Goal: Task Accomplishment & Management: Use online tool/utility

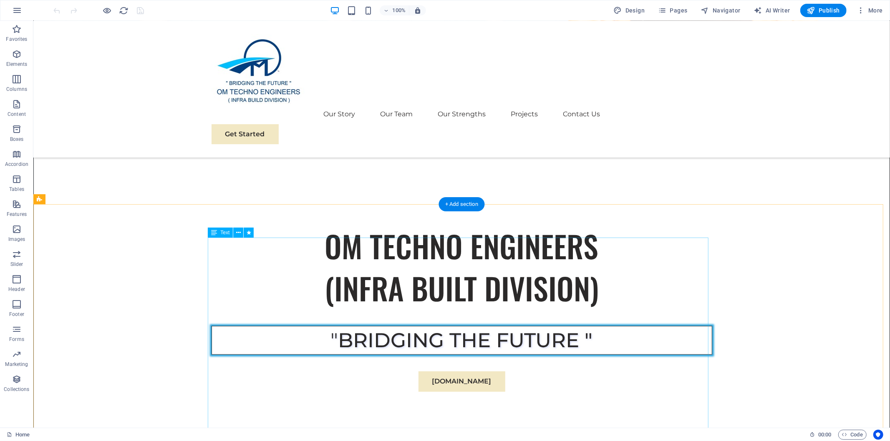
scroll to position [278, 0]
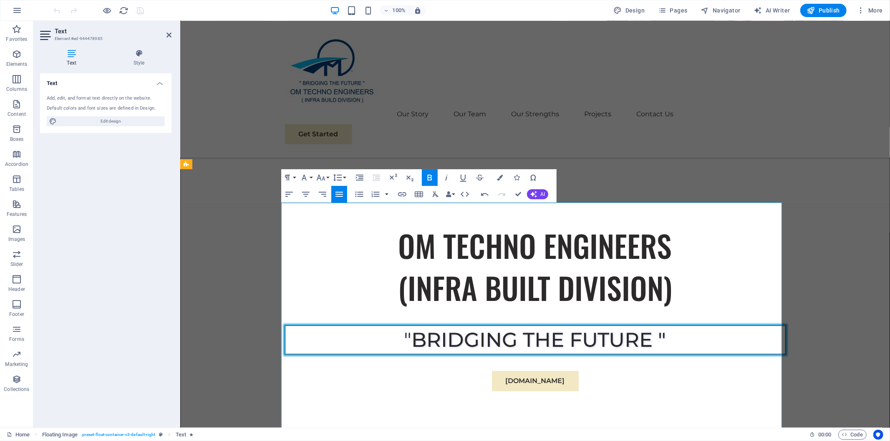
scroll to position [0, 1]
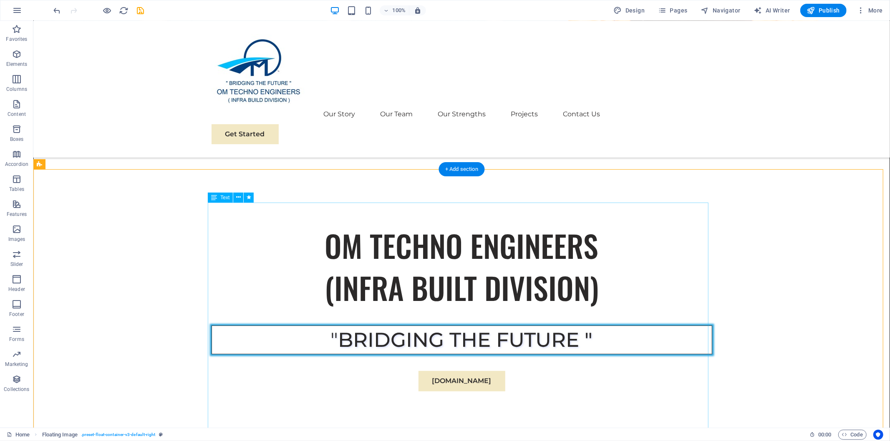
scroll to position [371, 0]
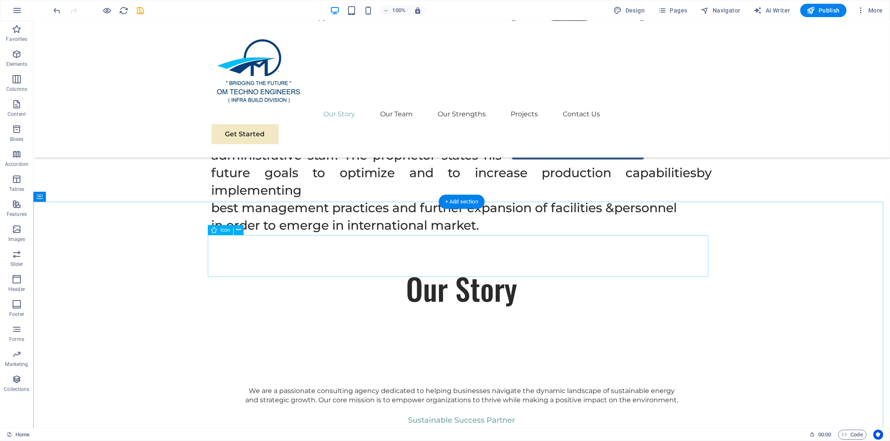
scroll to position [741, 0]
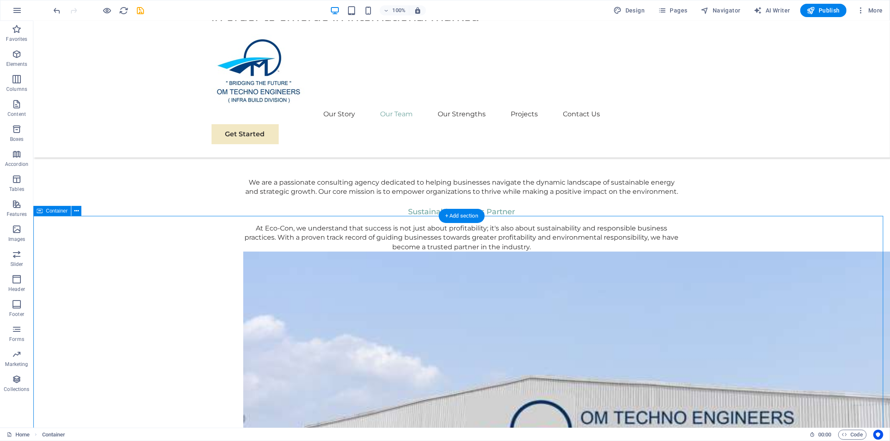
scroll to position [1020, 0]
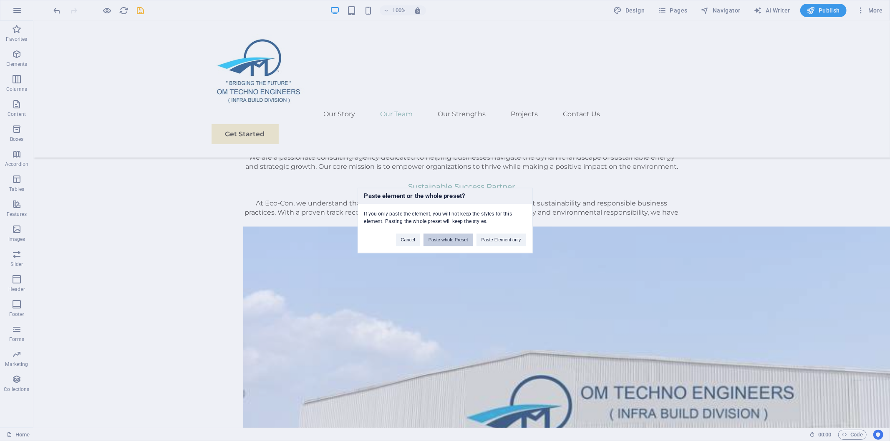
click at [454, 238] on button "Paste whole Preset" at bounding box center [449, 240] width 50 height 13
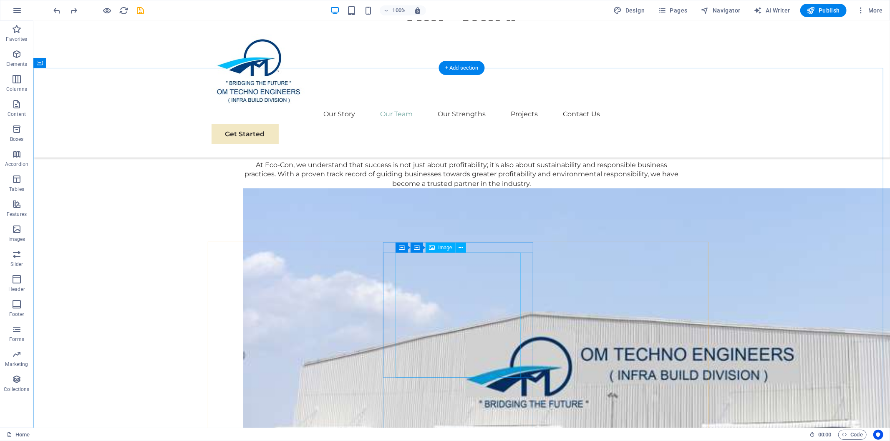
scroll to position [966, 0]
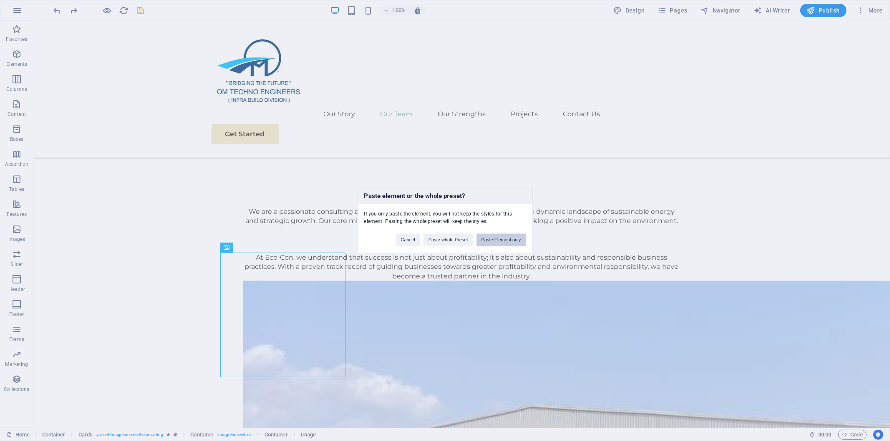
click at [505, 241] on button "Paste Element only" at bounding box center [502, 240] width 50 height 13
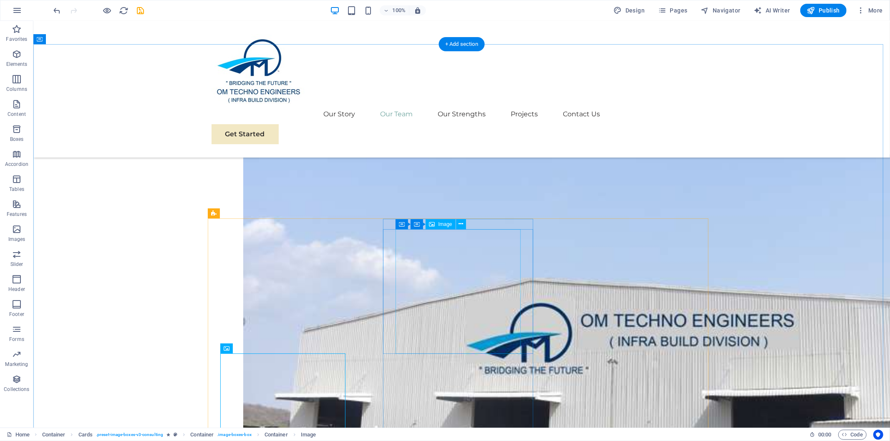
scroll to position [1104, 0]
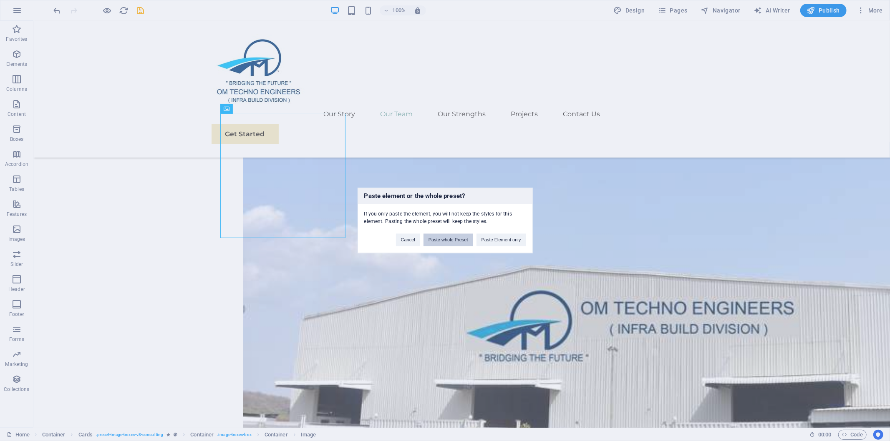
click at [433, 238] on button "Paste whole Preset" at bounding box center [449, 240] width 50 height 13
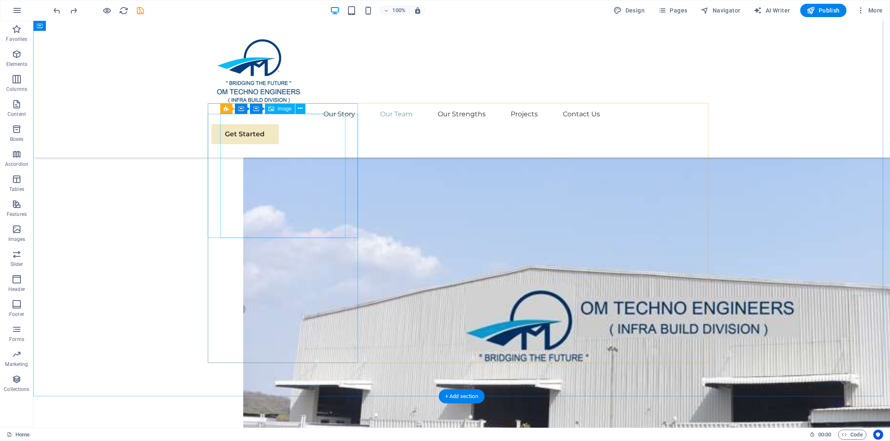
click at [277, 107] on button at bounding box center [280, 109] width 10 height 10
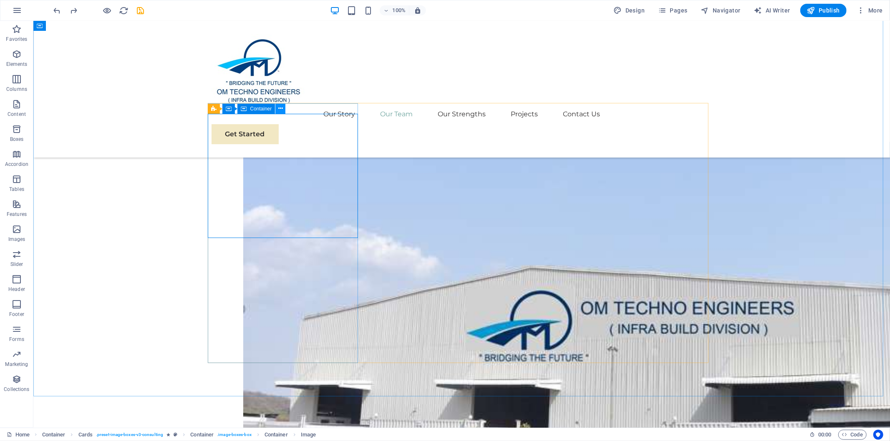
select select "%"
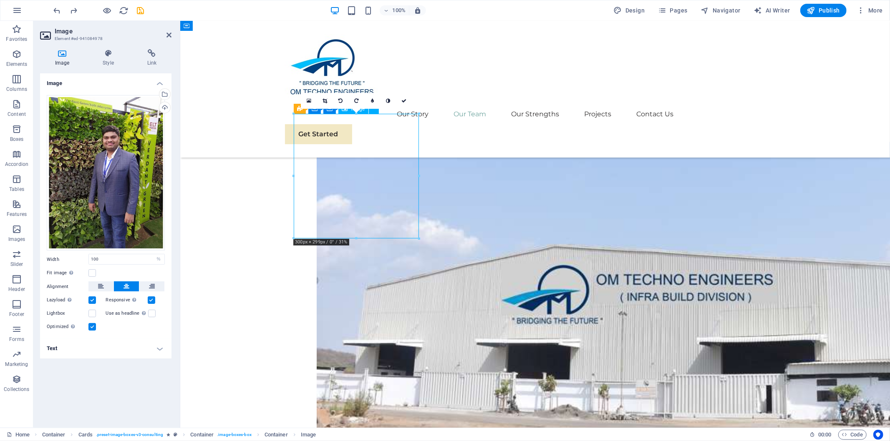
drag, startPoint x: 386, startPoint y: 171, endPoint x: 422, endPoint y: 175, distance: 35.6
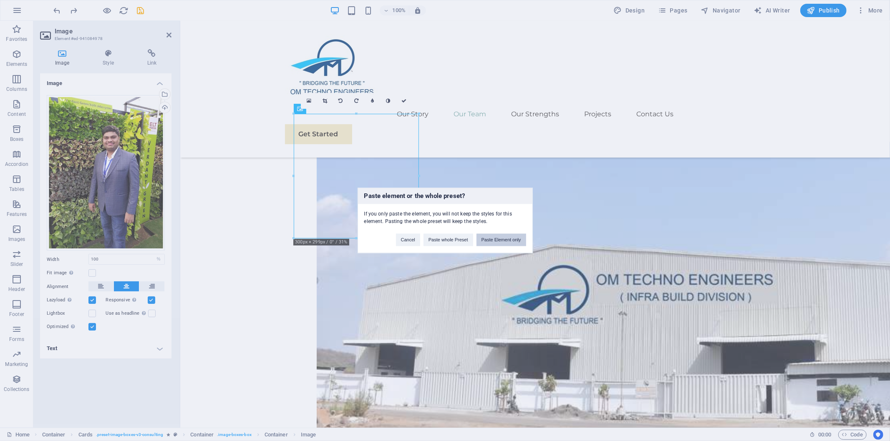
click at [496, 239] on button "Paste Element only" at bounding box center [502, 240] width 50 height 13
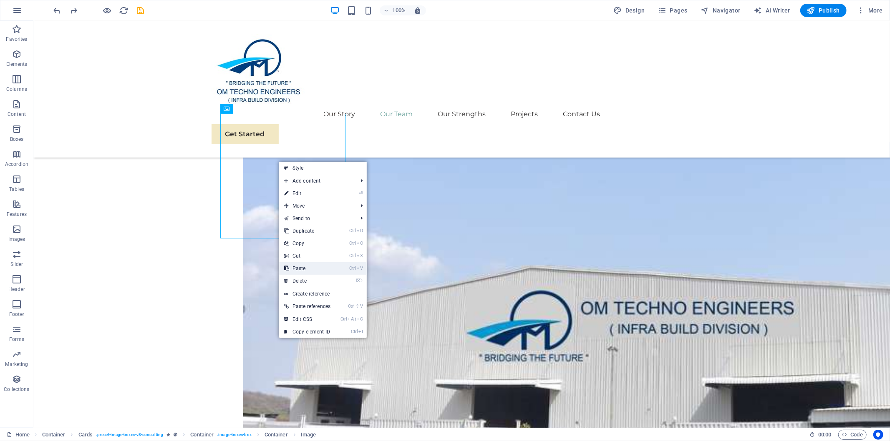
click at [315, 266] on link "Ctrl V Paste" at bounding box center [307, 268] width 56 height 13
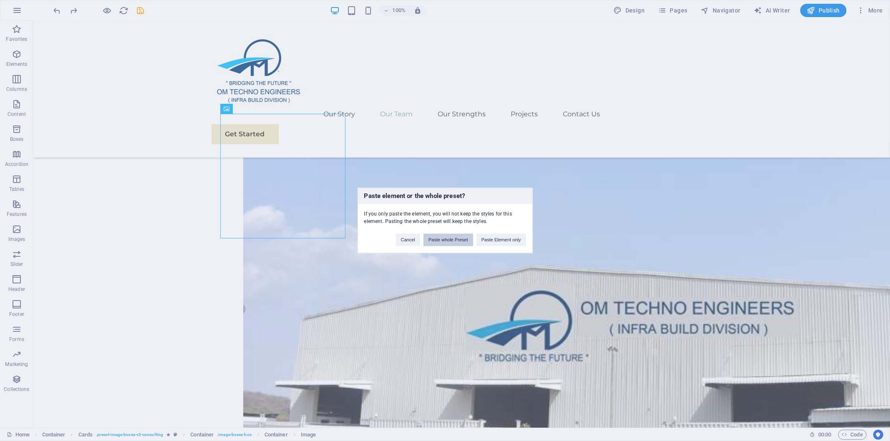
click at [448, 240] on button "Paste whole Preset" at bounding box center [449, 240] width 50 height 13
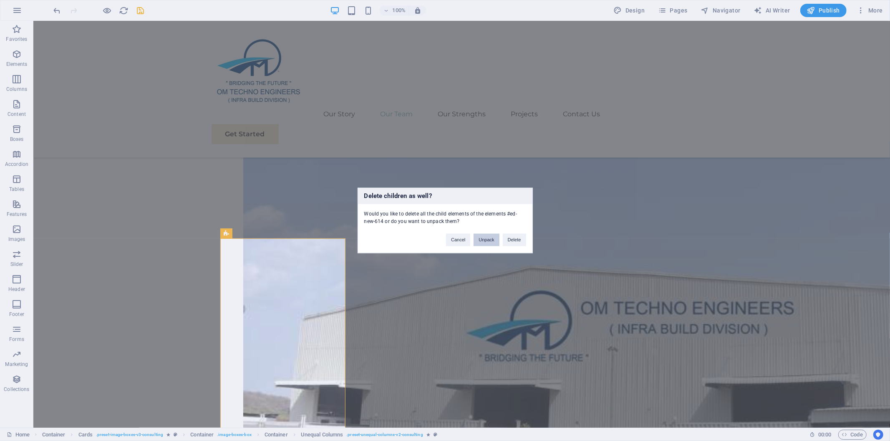
click at [485, 238] on button "Unpack" at bounding box center [486, 240] width 25 height 13
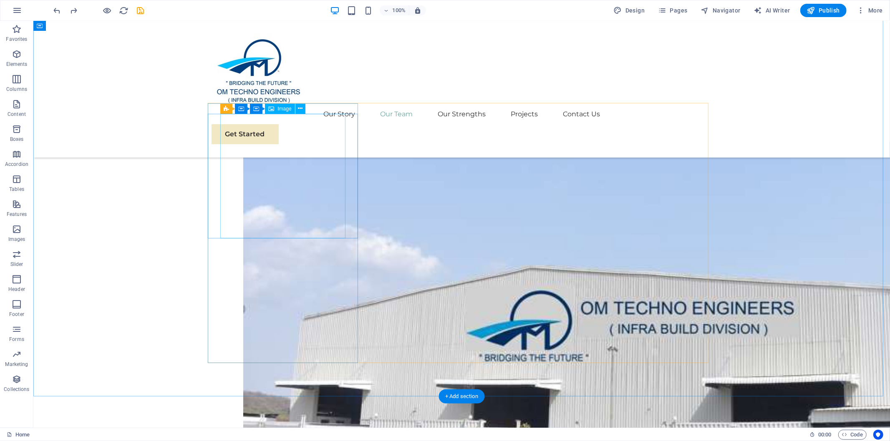
select select "%"
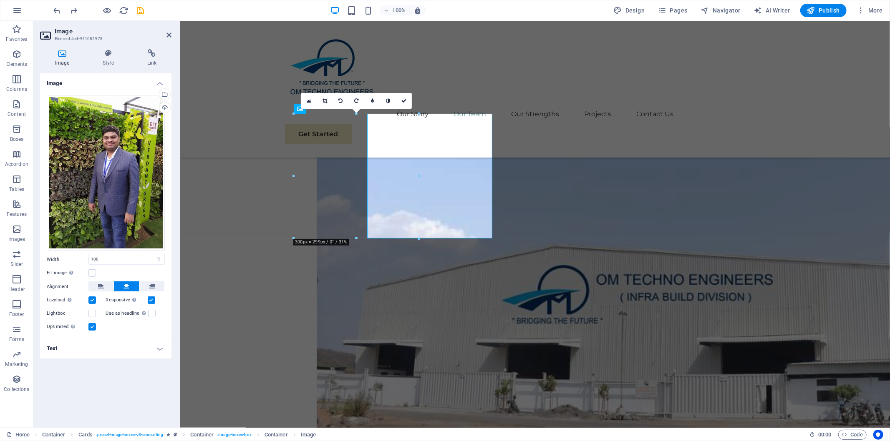
click at [295, 161] on div at bounding box center [293, 176] width 3 height 125
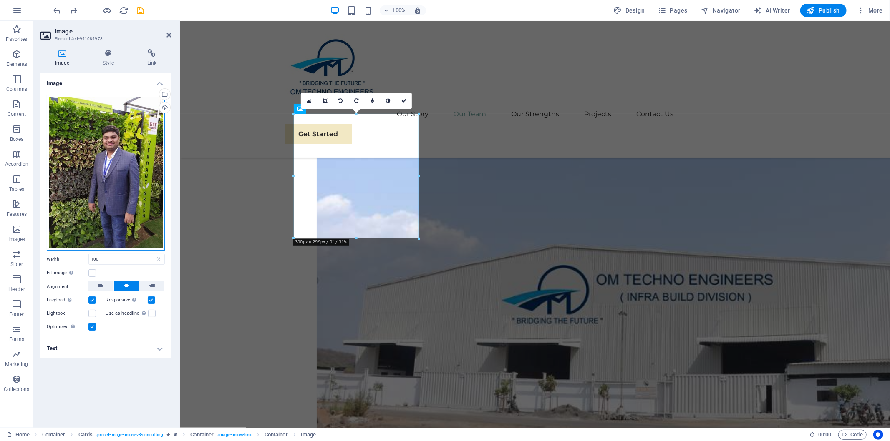
click at [114, 151] on div "Drag files here, click to choose files or select files from Files or our free s…" at bounding box center [106, 173] width 118 height 156
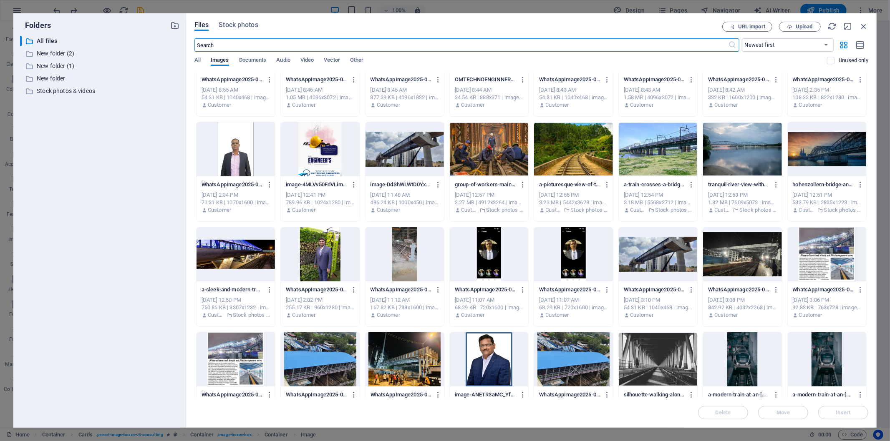
scroll to position [0, 0]
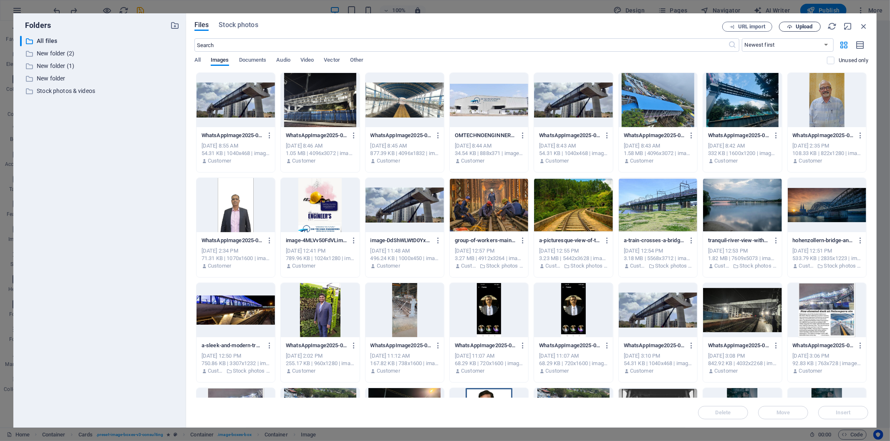
click at [799, 27] on span "Upload" at bounding box center [804, 26] width 17 height 5
click at [865, 24] on icon "button" at bounding box center [863, 26] width 9 height 9
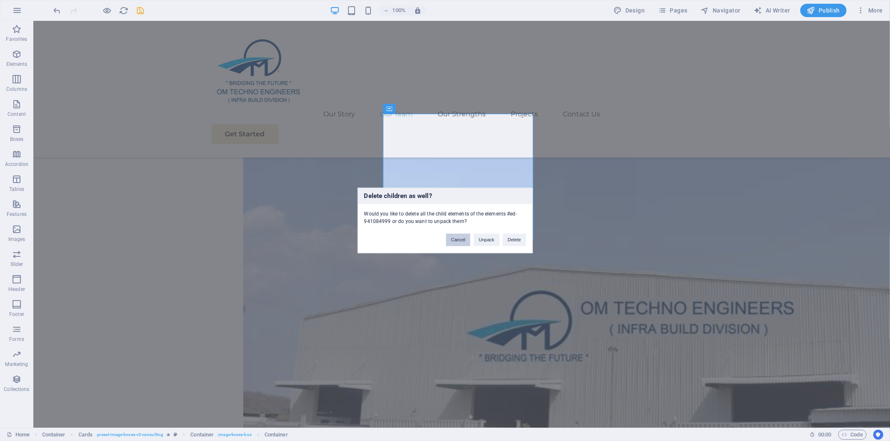
drag, startPoint x: 454, startPoint y: 240, endPoint x: 419, endPoint y: 220, distance: 40.6
click at [454, 240] on button "Cancel" at bounding box center [458, 240] width 24 height 13
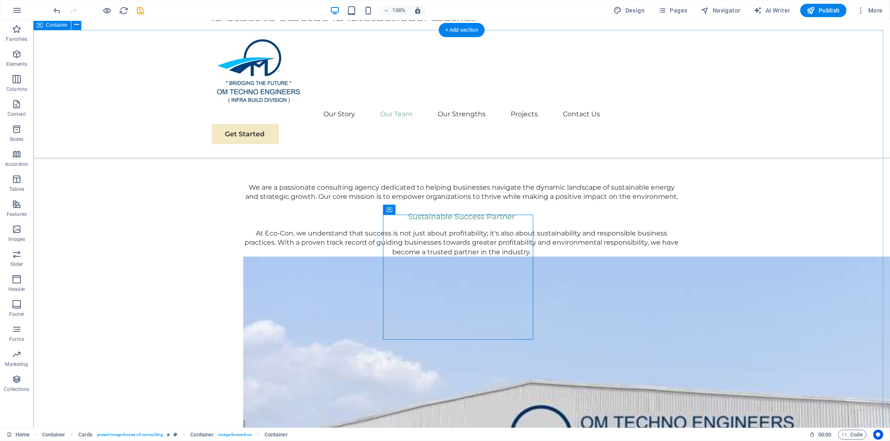
scroll to position [1012, 0]
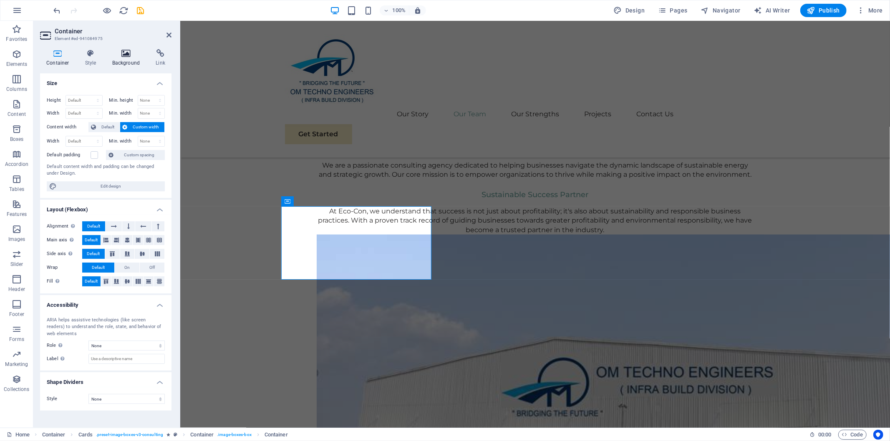
click at [124, 56] on icon at bounding box center [126, 53] width 40 height 8
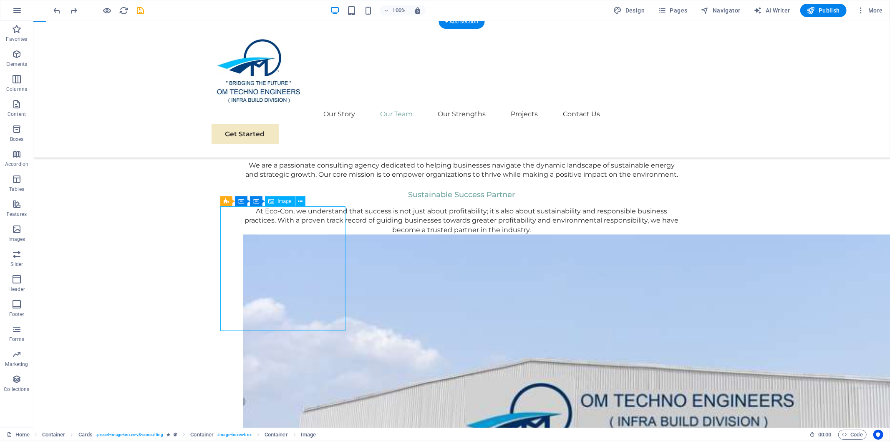
select select "%"
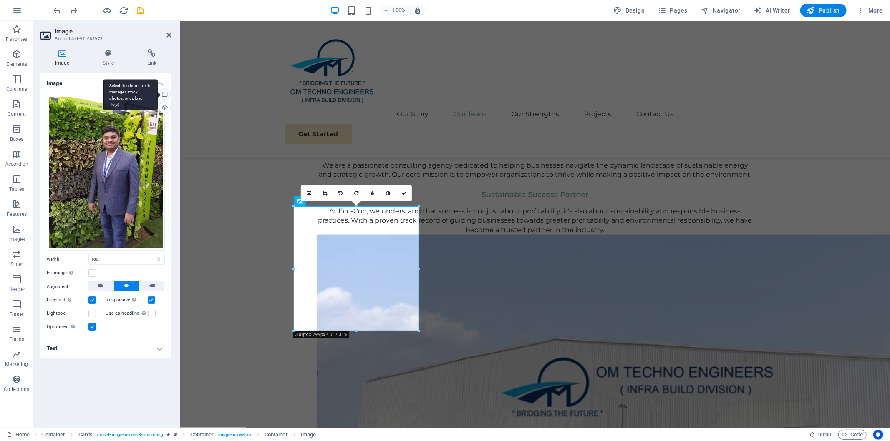
click at [158, 92] on div "Select files from the file manager, stock photos, or upload file(s)" at bounding box center [130, 94] width 54 height 31
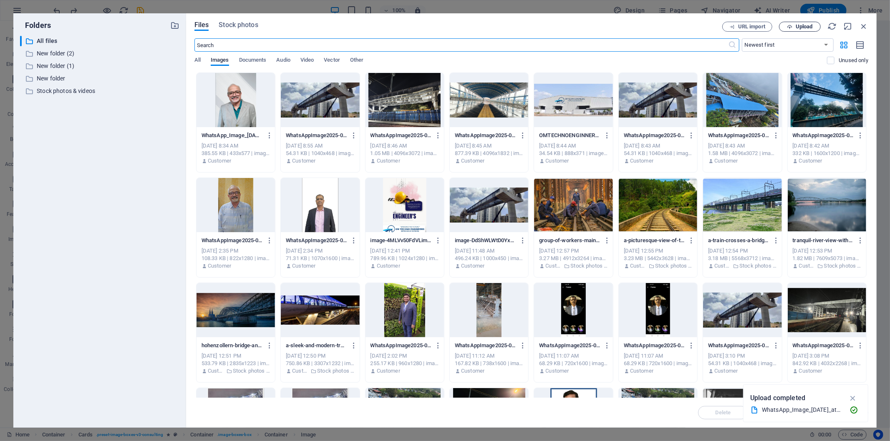
click at [799, 24] on span "Upload" at bounding box center [804, 26] width 17 height 5
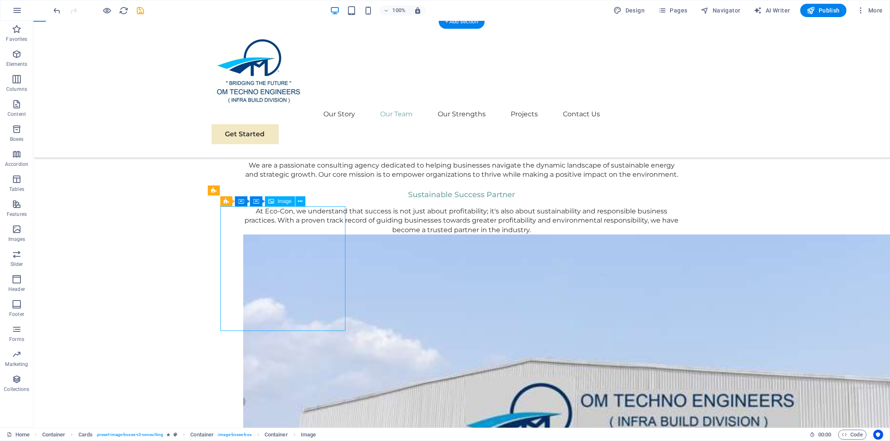
drag, startPoint x: 287, startPoint y: 278, endPoint x: 284, endPoint y: 272, distance: 6.2
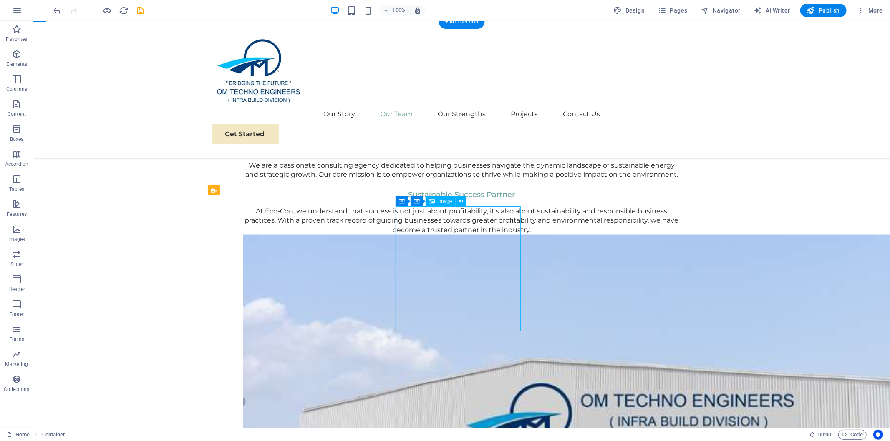
select select "%"
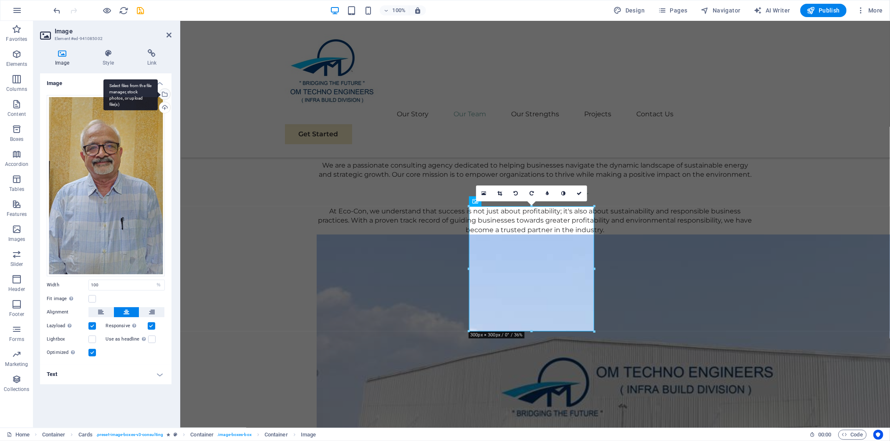
click at [164, 92] on div "Select files from the file manager, stock photos, or upload file(s)" at bounding box center [164, 95] width 13 height 13
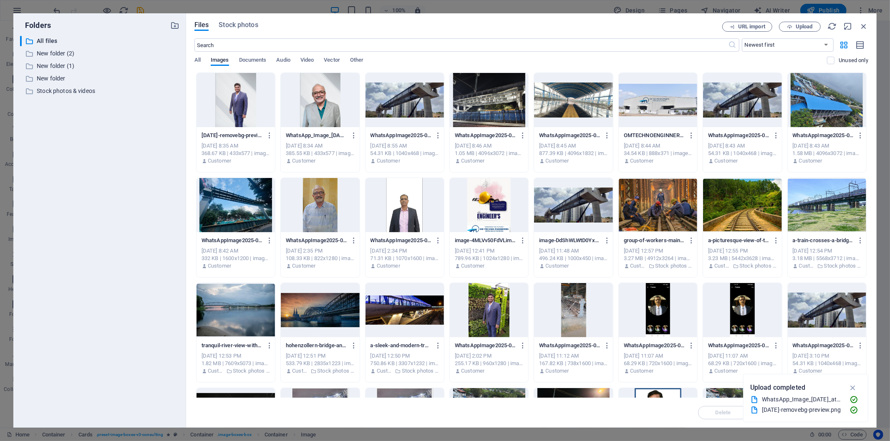
click at [323, 97] on div at bounding box center [320, 100] width 78 height 54
click at [855, 386] on icon "button" at bounding box center [853, 387] width 10 height 9
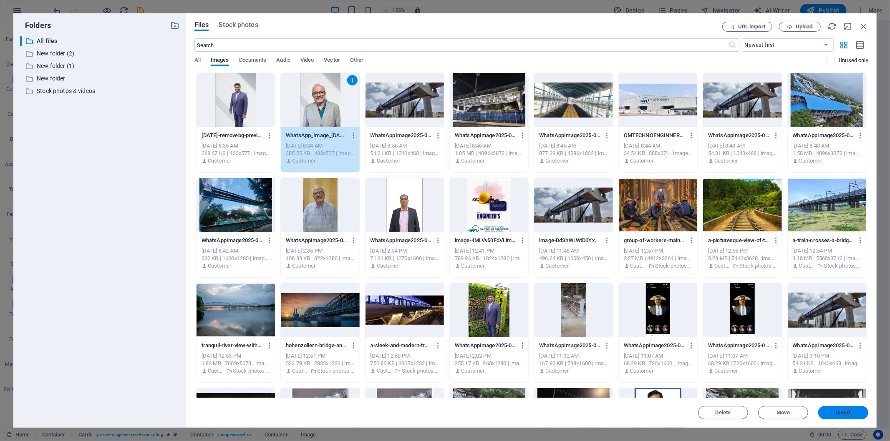
click at [843, 412] on span "Insert" at bounding box center [843, 413] width 15 height 5
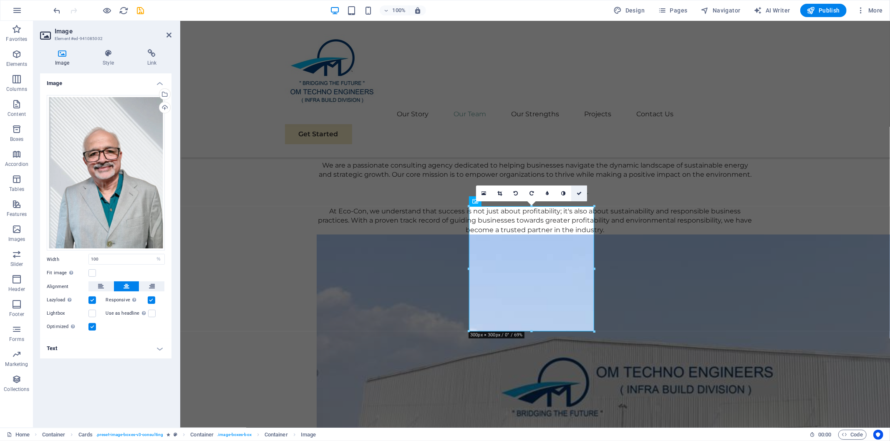
click at [579, 192] on icon at bounding box center [579, 193] width 5 height 5
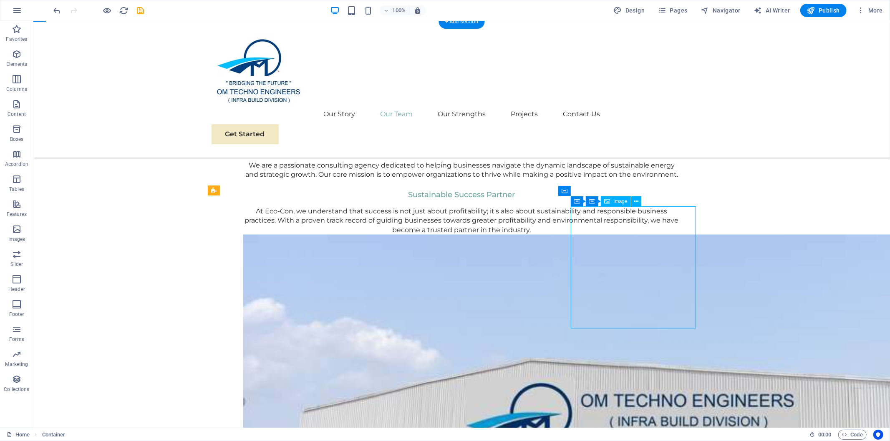
select select "px"
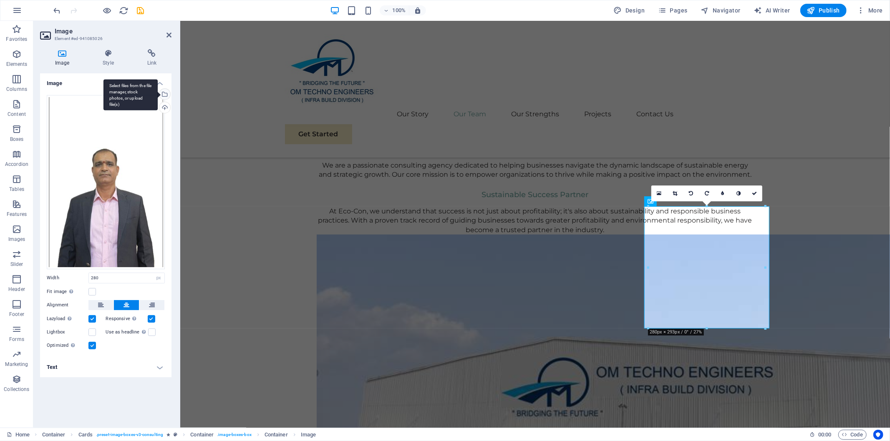
click at [164, 94] on div "Select files from the file manager, stock photos, or upload file(s)" at bounding box center [164, 95] width 13 height 13
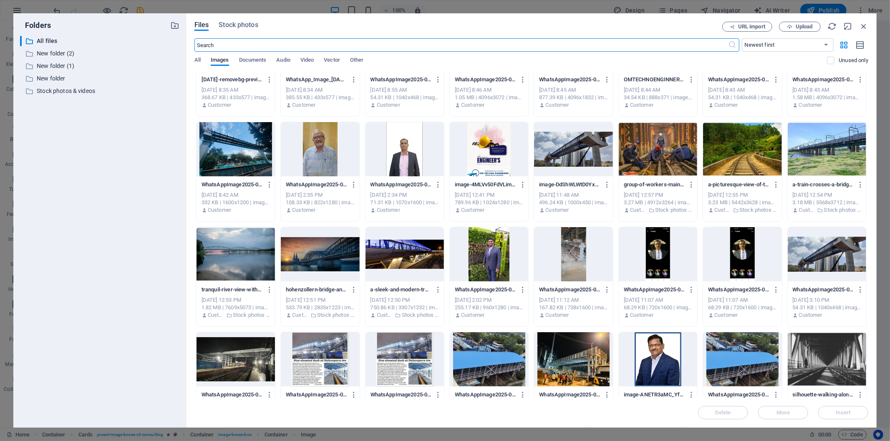
scroll to position [0, 0]
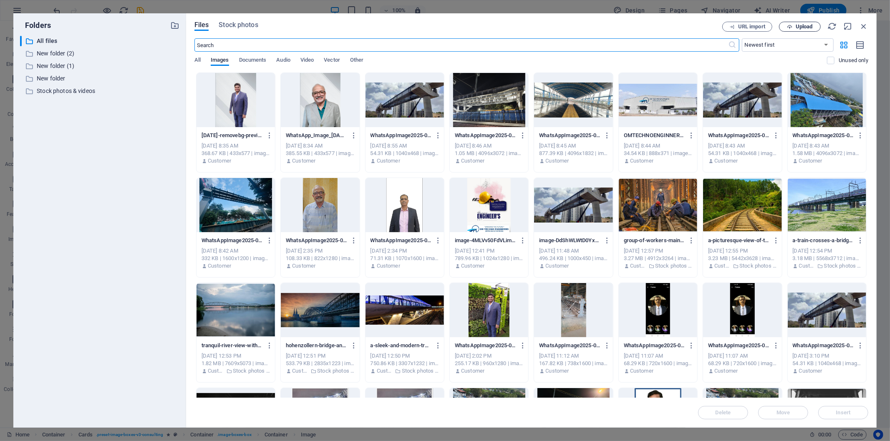
click at [797, 24] on span "Upload" at bounding box center [804, 26] width 17 height 5
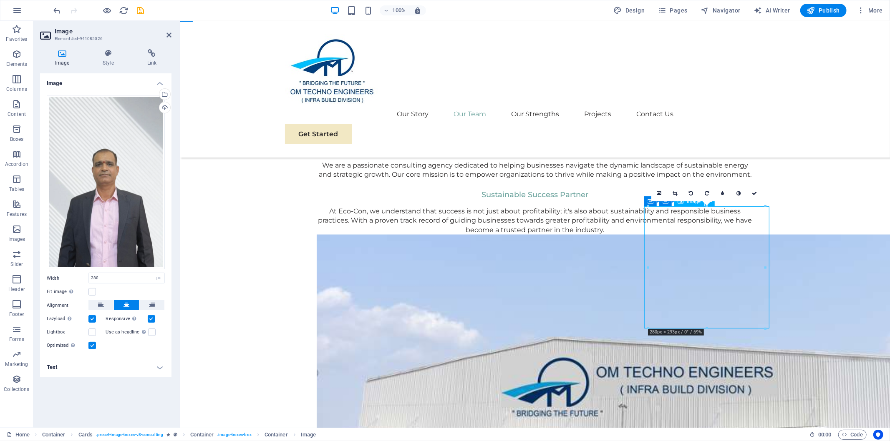
drag, startPoint x: 739, startPoint y: 264, endPoint x: 733, endPoint y: 264, distance: 6.3
drag, startPoint x: 754, startPoint y: 192, endPoint x: 725, endPoint y: 173, distance: 35.0
click at [754, 192] on icon at bounding box center [754, 193] width 5 height 5
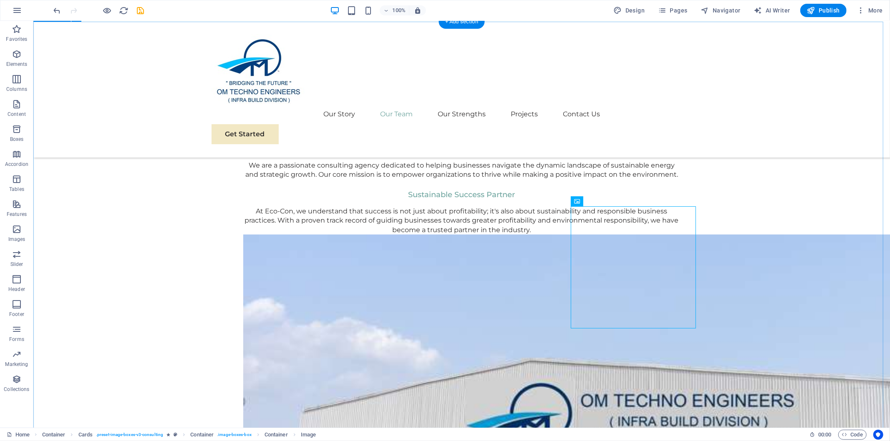
drag, startPoint x: 628, startPoint y: 298, endPoint x: 632, endPoint y: 282, distance: 15.6
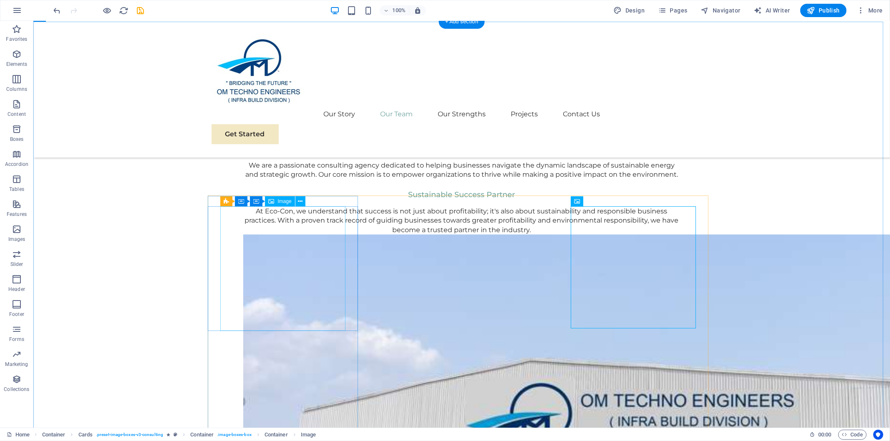
select select "%"
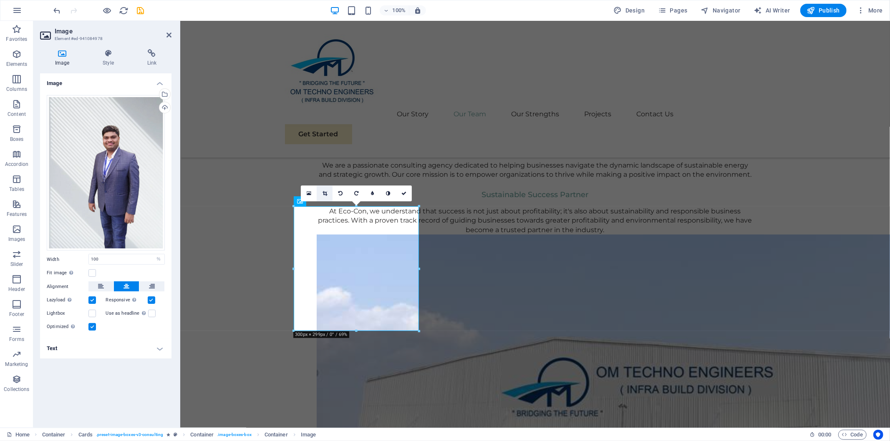
click at [323, 193] on icon at bounding box center [325, 193] width 5 height 5
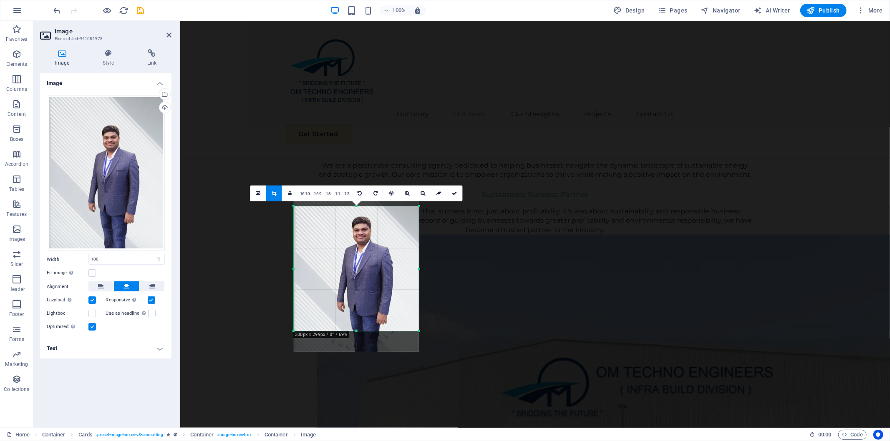
click at [366, 263] on div at bounding box center [356, 269] width 125 height 167
drag, startPoint x: 419, startPoint y: 331, endPoint x: 247, endPoint y: 308, distance: 173.5
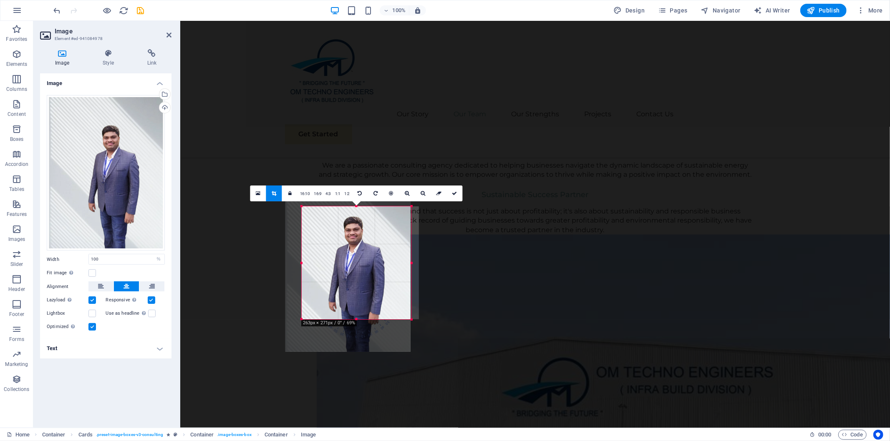
drag, startPoint x: 294, startPoint y: 330, endPoint x: 310, endPoint y: 320, distance: 19.5
click at [310, 320] on div "180 170 160 150 140 130 120 110 100 90 80 70 60 50 40 30 20 10 0 -10 -20 -30 -4…" at bounding box center [357, 263] width 110 height 113
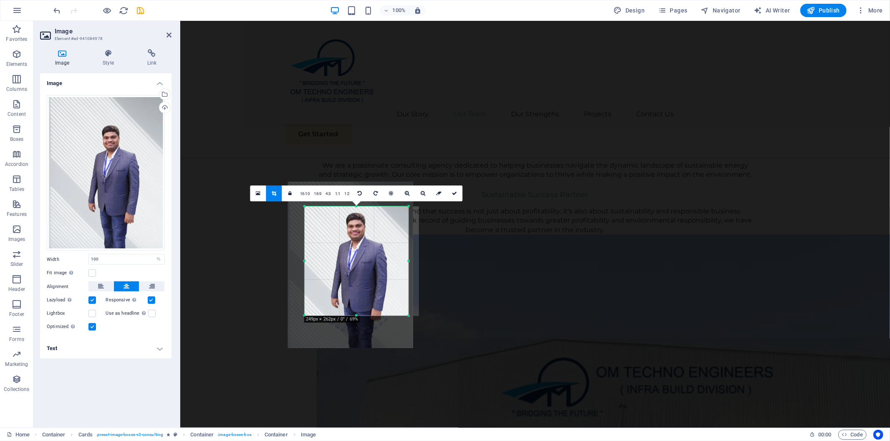
drag, startPoint x: 411, startPoint y: 207, endPoint x: 406, endPoint y: 211, distance: 5.9
click at [406, 211] on div "180 170 160 150 140 130 120 110 100 90 80 70 60 50 40 30 20 10 0 -10 -20 -30 -4…" at bounding box center [357, 261] width 104 height 109
drag, startPoint x: 356, startPoint y: 315, endPoint x: 373, endPoint y: 289, distance: 30.7
click at [373, 289] on div at bounding box center [357, 290] width 104 height 3
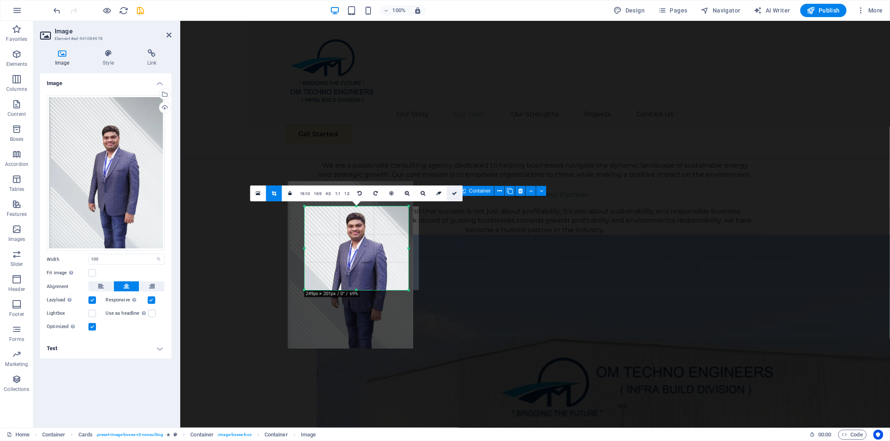
click at [457, 190] on link at bounding box center [455, 194] width 16 height 16
type input "249"
select select "px"
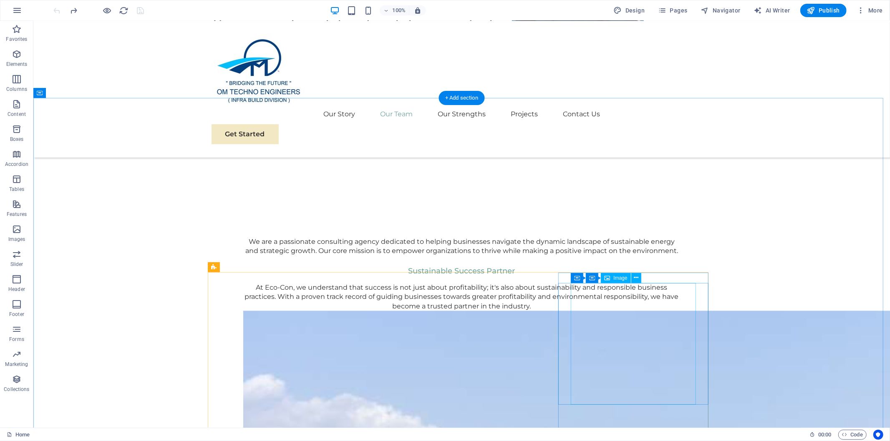
scroll to position [1057, 0]
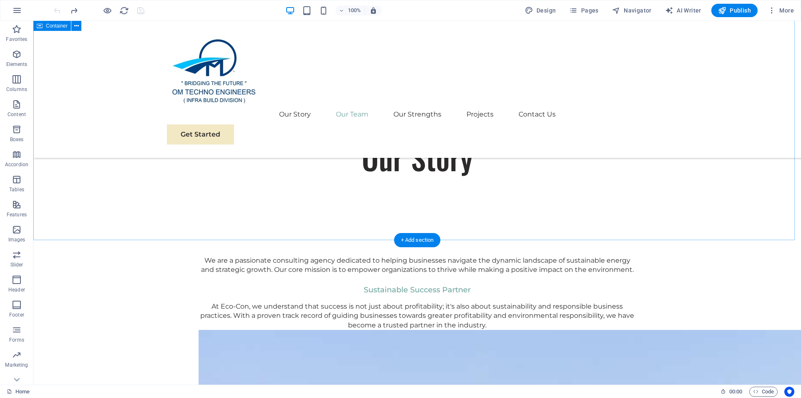
scroll to position [985, 0]
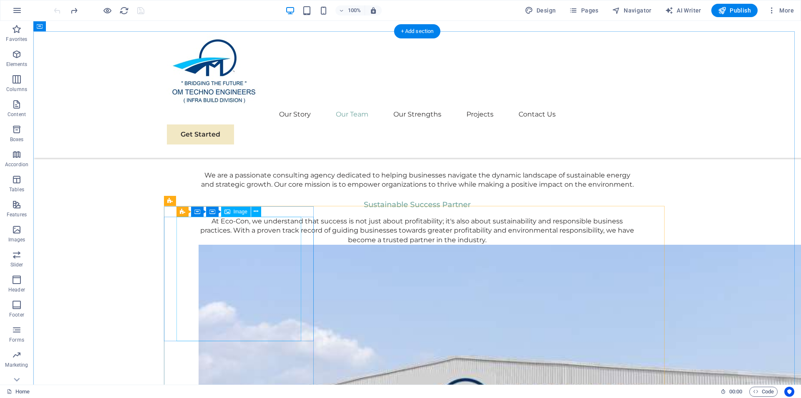
select select "%"
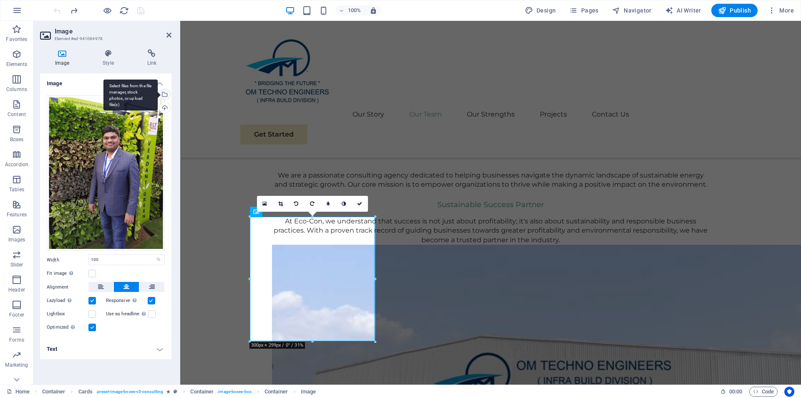
click at [158, 95] on div "Select files from the file manager, stock photos, or upload file(s)" at bounding box center [130, 94] width 54 height 31
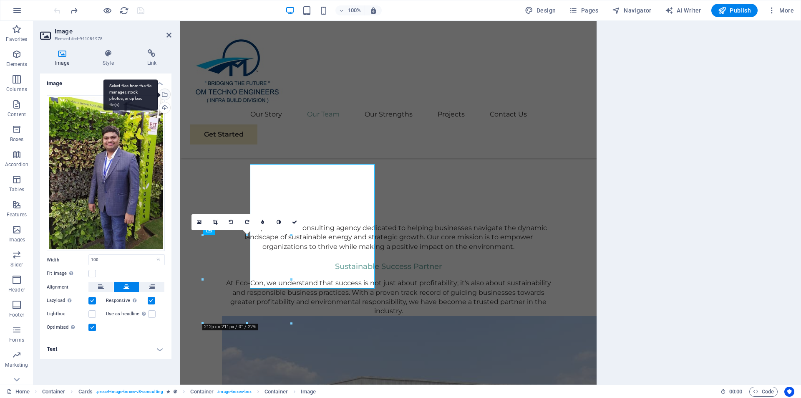
scroll to position [1037, 0]
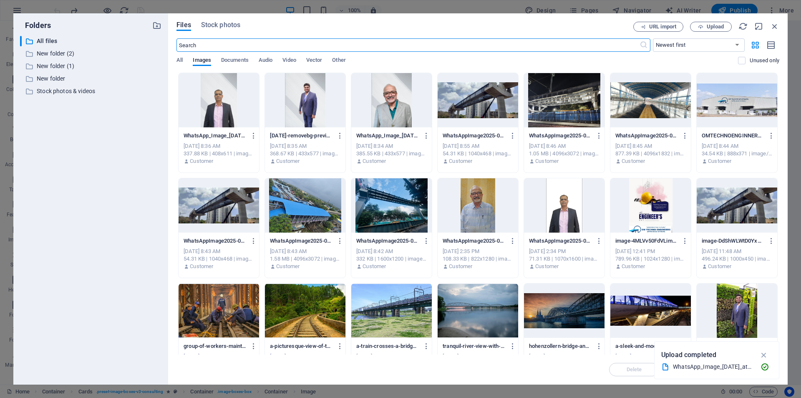
click at [305, 106] on div at bounding box center [305, 100] width 81 height 54
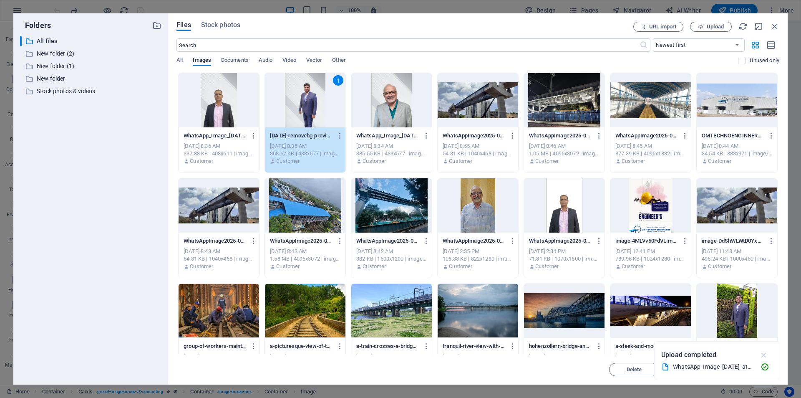
click at [763, 354] on icon "button" at bounding box center [764, 354] width 10 height 9
click at [755, 367] on span "Insert" at bounding box center [754, 369] width 15 height 5
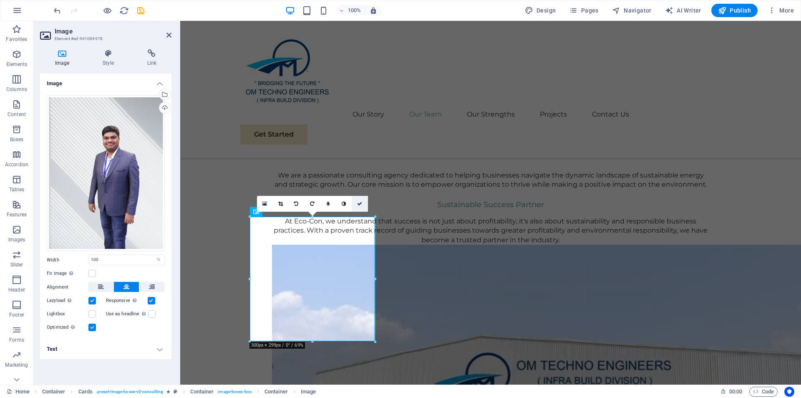
click at [360, 202] on icon at bounding box center [359, 203] width 5 height 5
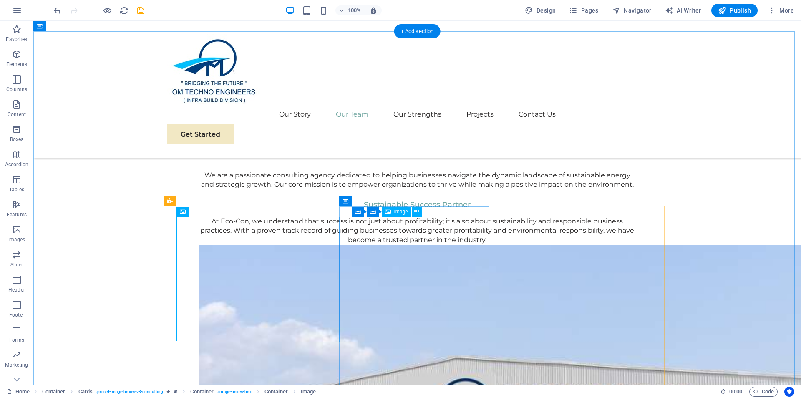
select select "%"
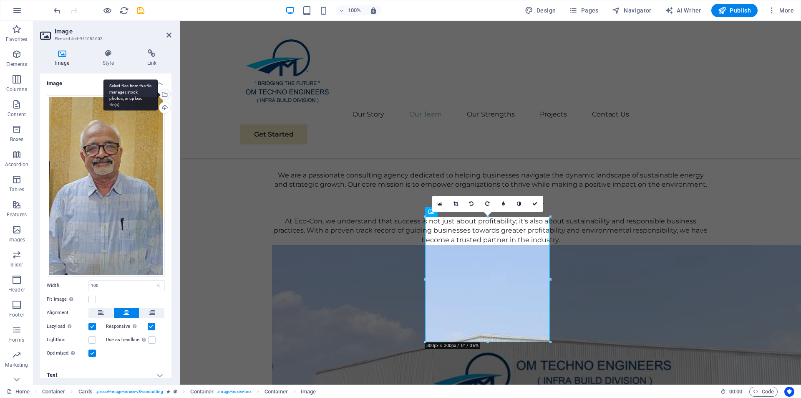
click at [163, 93] on div "Select files from the file manager, stock photos, or upload file(s)" at bounding box center [164, 95] width 13 height 13
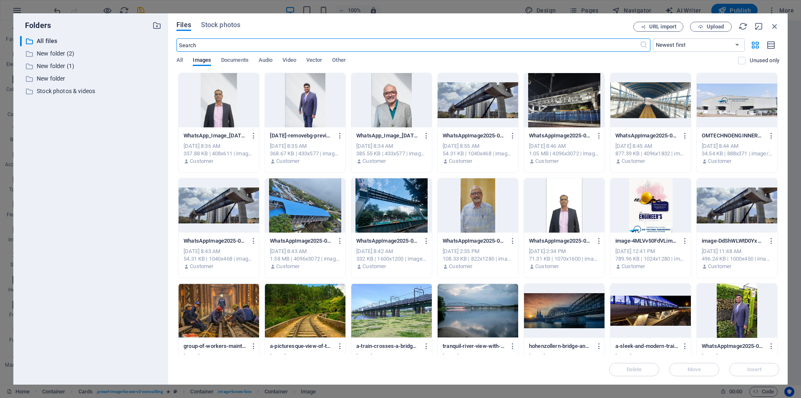
scroll to position [1037, 0]
click at [386, 113] on div at bounding box center [391, 100] width 81 height 54
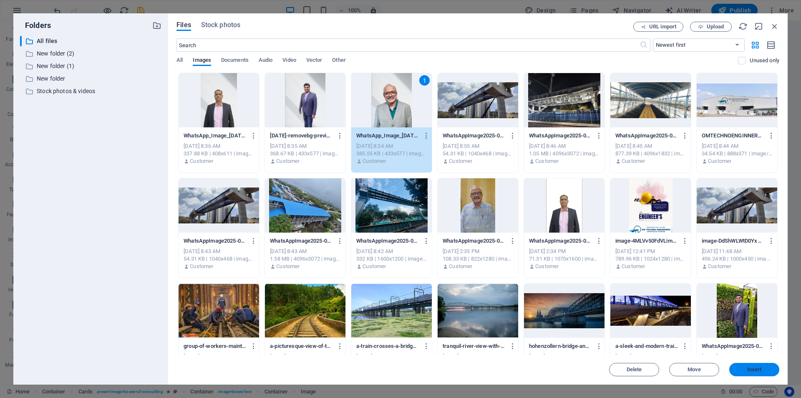
click at [746, 368] on span "Insert" at bounding box center [754, 369] width 43 height 5
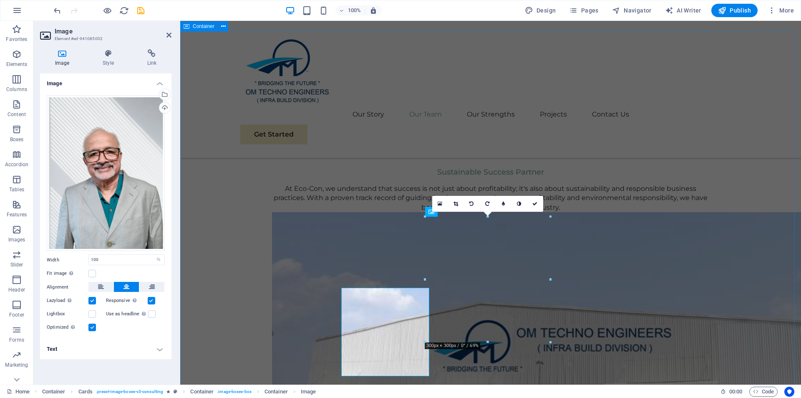
scroll to position [985, 0]
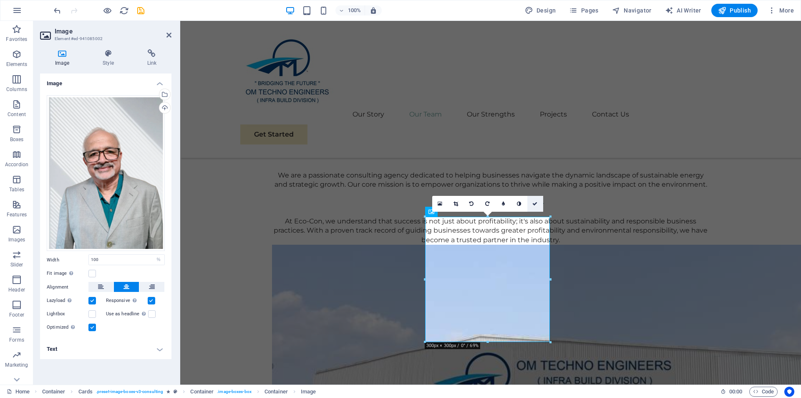
click at [535, 202] on icon at bounding box center [534, 203] width 5 height 5
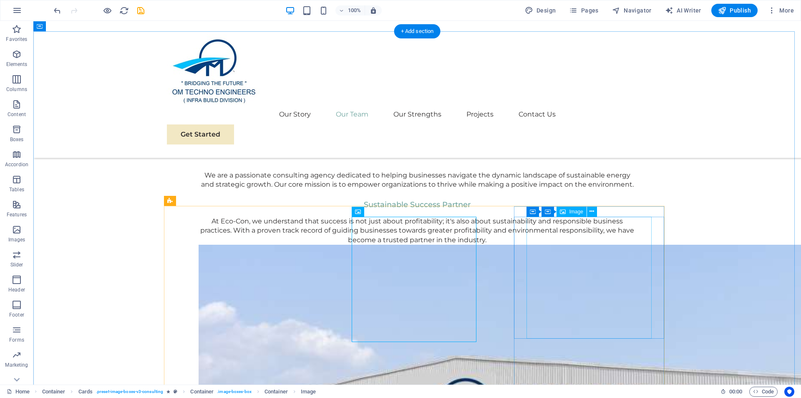
select select "px"
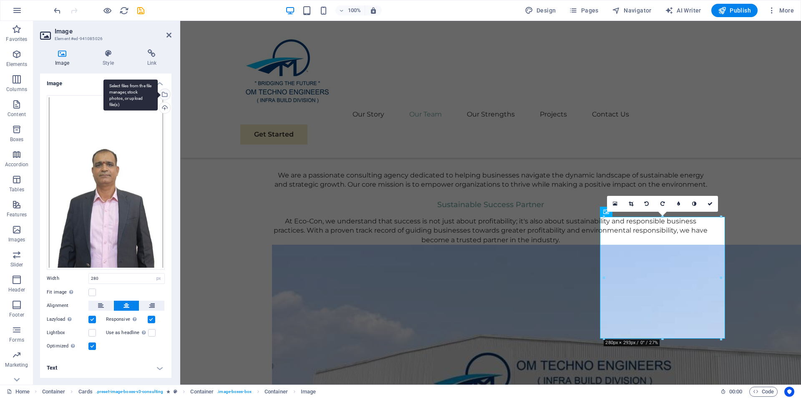
click at [158, 93] on div "Select files from the file manager, stock photos, or upload file(s)" at bounding box center [130, 94] width 54 height 31
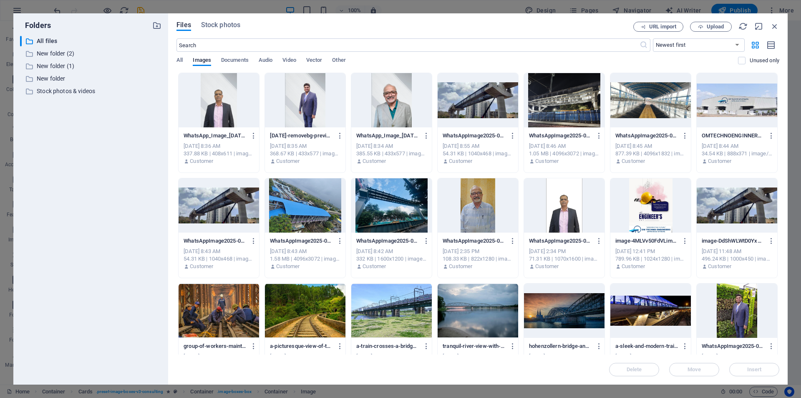
click at [206, 115] on div at bounding box center [219, 100] width 81 height 54
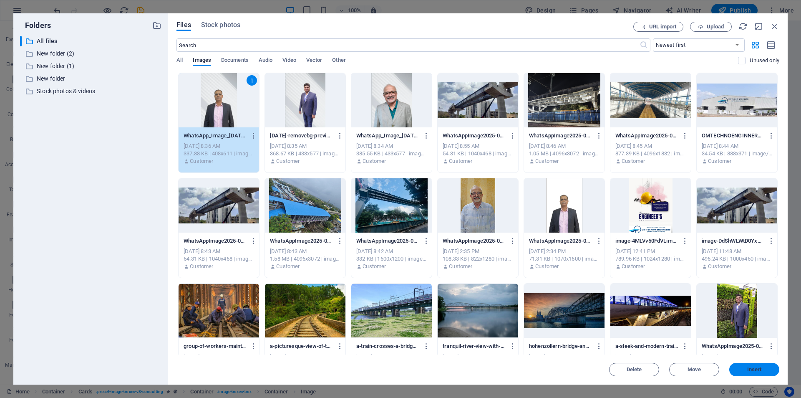
click at [749, 368] on span "Insert" at bounding box center [754, 369] width 15 height 5
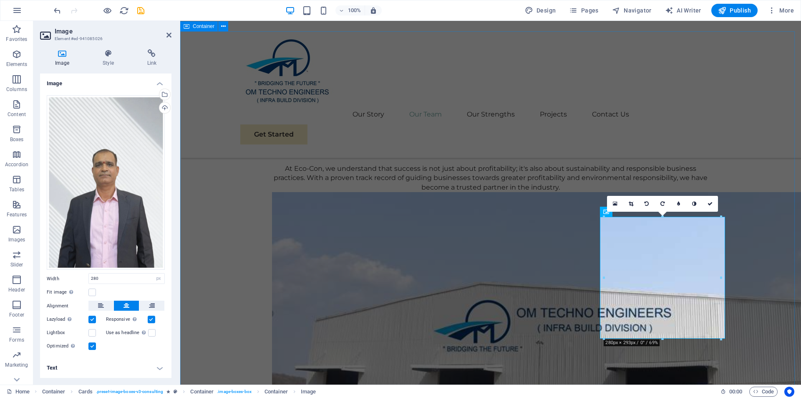
scroll to position [985, 0]
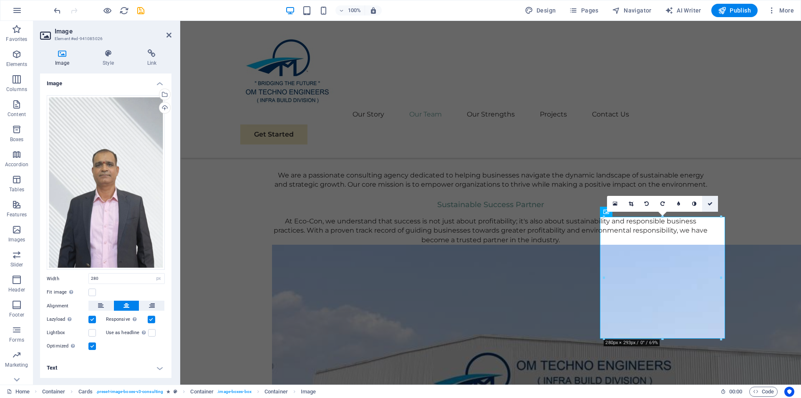
drag, startPoint x: 711, startPoint y: 203, endPoint x: 677, endPoint y: 182, distance: 39.4
click at [711, 203] on icon at bounding box center [710, 203] width 5 height 5
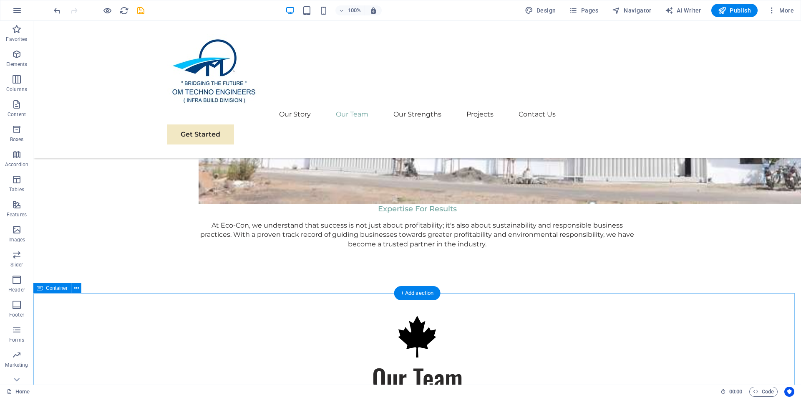
scroll to position [1319, 0]
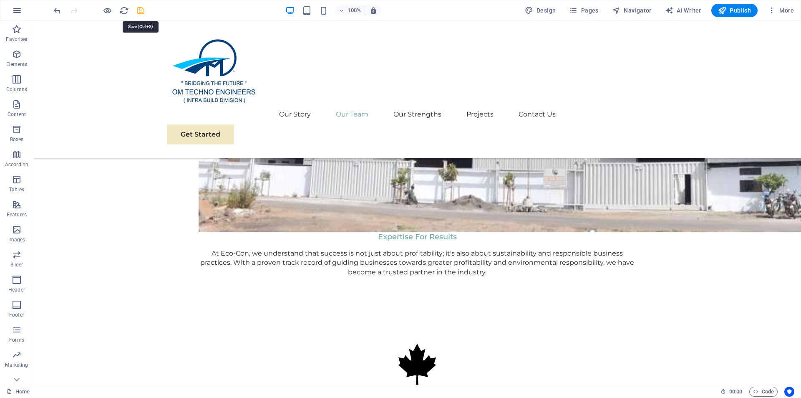
click at [139, 10] on icon "save" at bounding box center [141, 11] width 10 height 10
checkbox input "false"
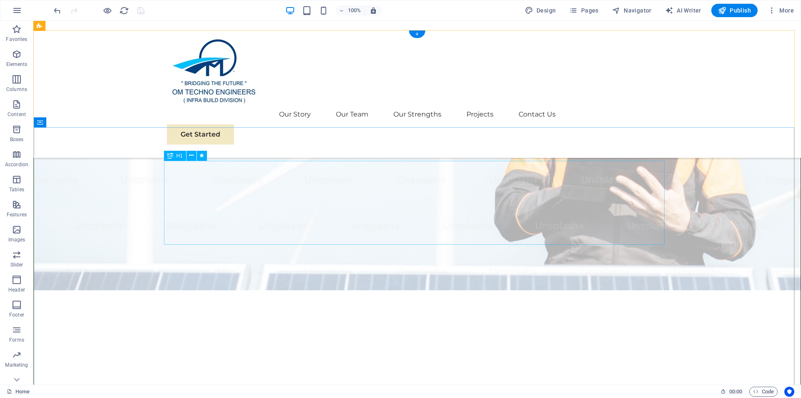
scroll to position [292, 0]
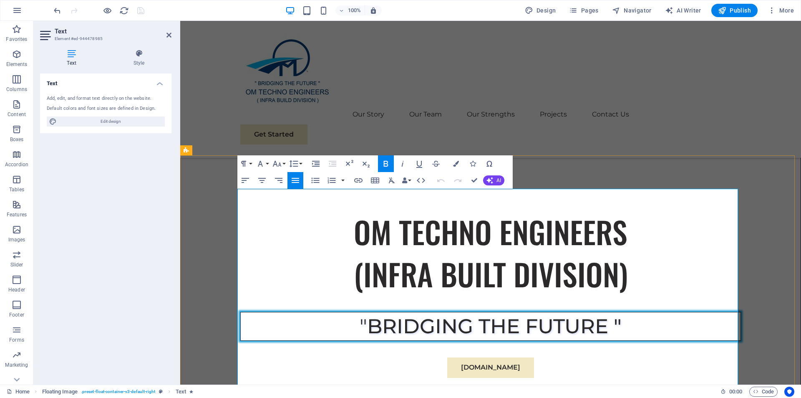
drag, startPoint x: 509, startPoint y: 231, endPoint x: 524, endPoint y: 234, distance: 14.6
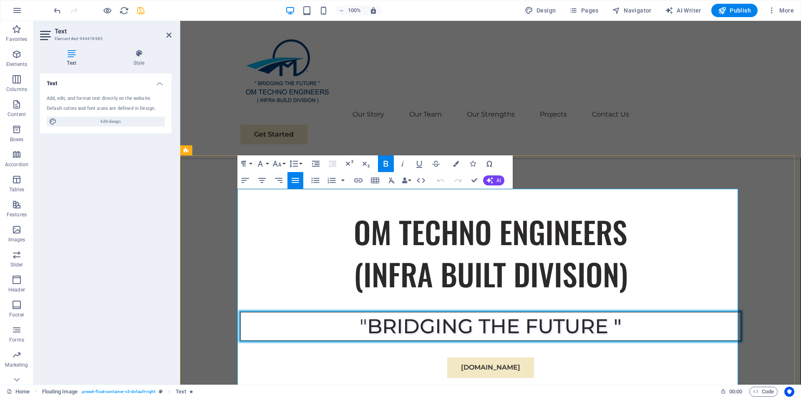
drag, startPoint x: 393, startPoint y: 250, endPoint x: 237, endPoint y: 244, distance: 156.6
click at [250, 161] on button "Paragraph Format" at bounding box center [245, 163] width 16 height 17
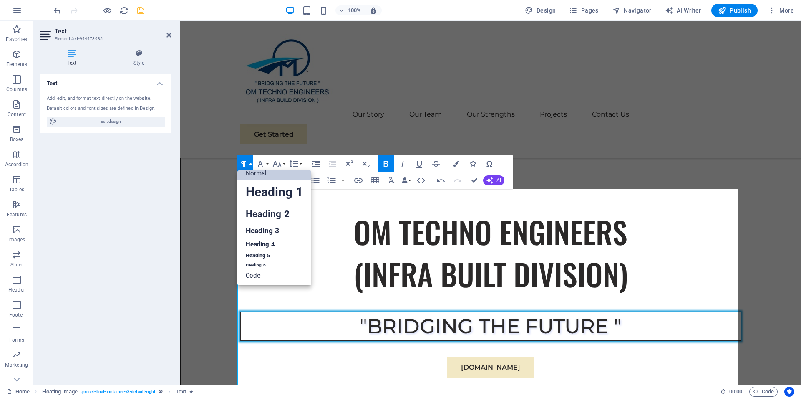
scroll to position [7, 0]
click at [389, 163] on icon "button" at bounding box center [386, 164] width 10 height 10
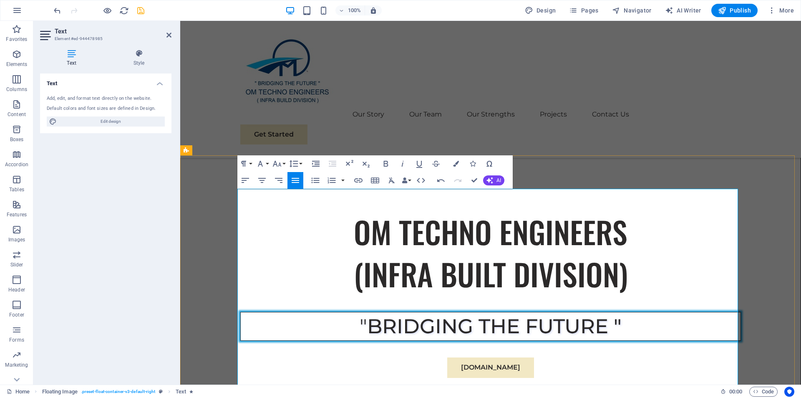
drag, startPoint x: 392, startPoint y: 248, endPoint x: 237, endPoint y: 243, distance: 155.3
click at [383, 164] on icon "button" at bounding box center [386, 164] width 10 height 10
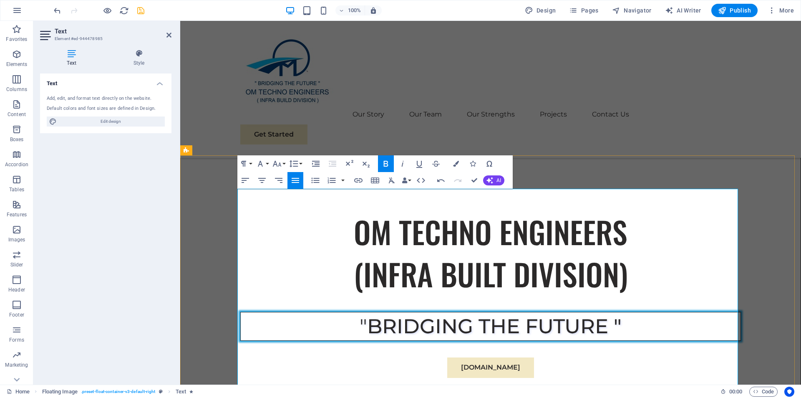
drag, startPoint x: 424, startPoint y: 287, endPoint x: 482, endPoint y: 302, distance: 59.2
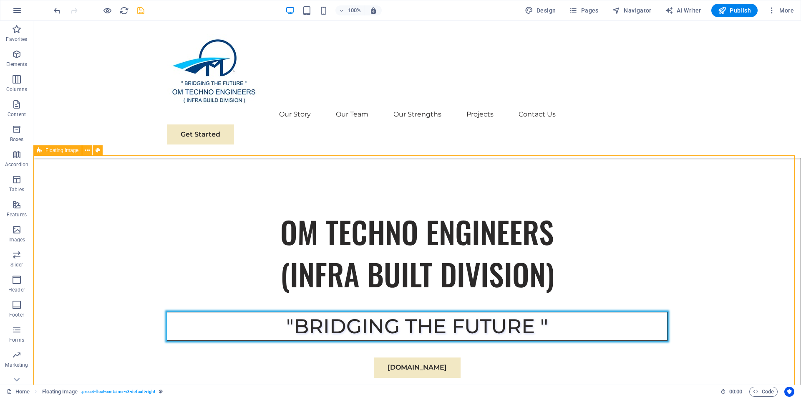
checkbox input "false"
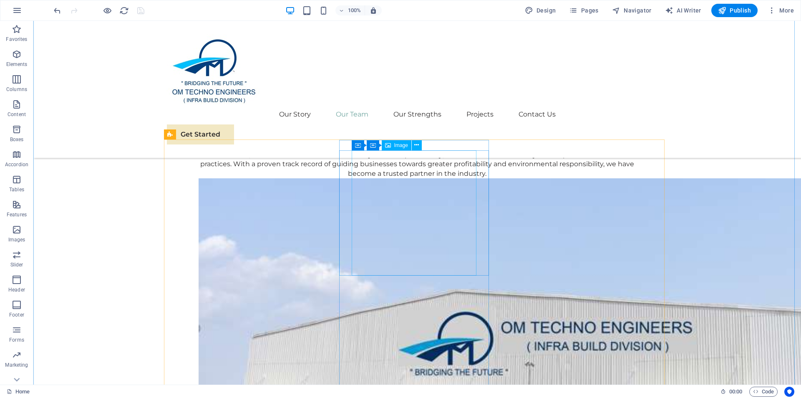
scroll to position [1085, 0]
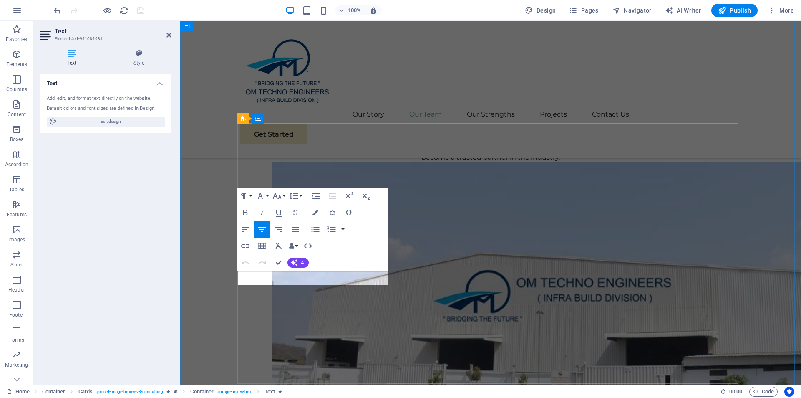
drag, startPoint x: 358, startPoint y: 276, endPoint x: 271, endPoint y: 275, distance: 87.2
click at [140, 55] on icon at bounding box center [138, 53] width 65 height 8
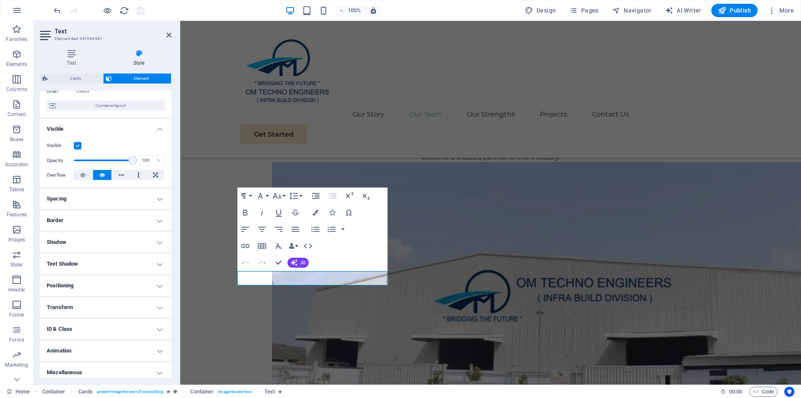
scroll to position [66, 0]
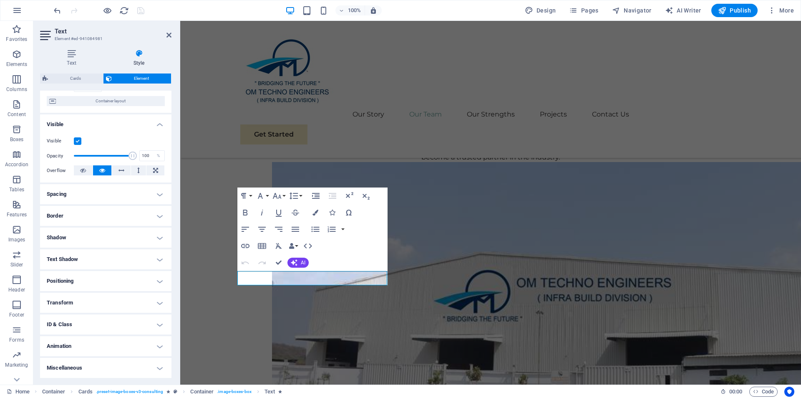
click at [158, 192] on h4 "Spacing" at bounding box center [105, 194] width 131 height 20
click at [158, 192] on h4 "Spacing" at bounding box center [105, 191] width 131 height 15
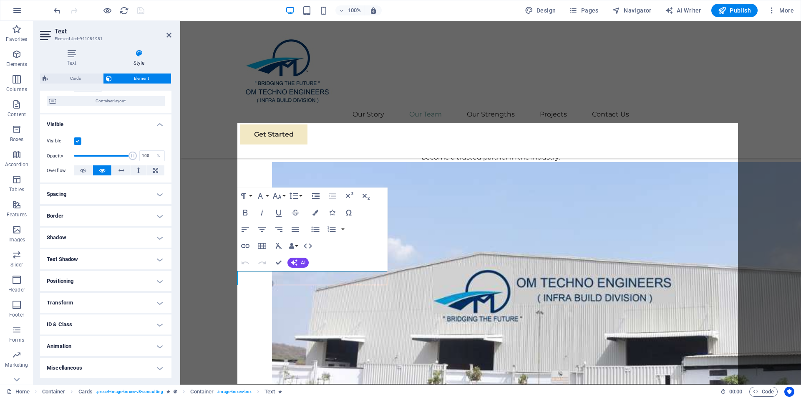
click at [77, 76] on span "Cards" at bounding box center [75, 78] width 50 height 10
select select "rem"
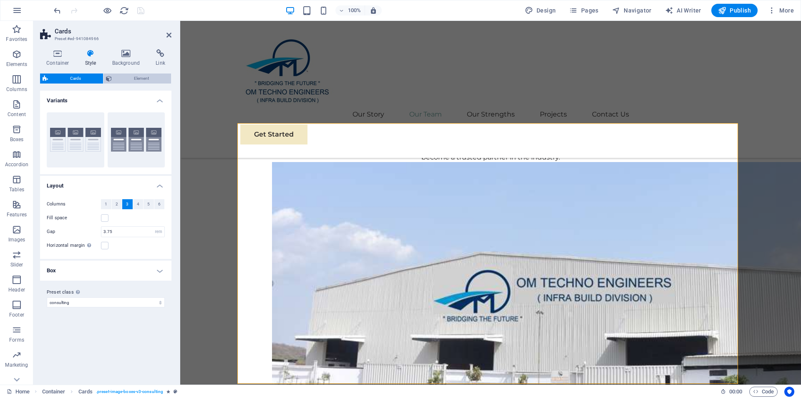
click at [122, 79] on span "Element" at bounding box center [141, 78] width 54 height 10
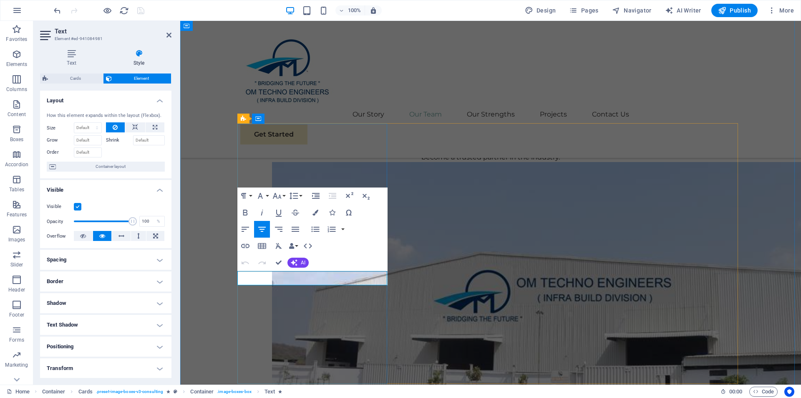
drag, startPoint x: 357, startPoint y: 275, endPoint x: 270, endPoint y: 272, distance: 86.8
click at [136, 46] on div "Text Style Text Add, edit, and format text directly on the website. Default col…" at bounding box center [105, 214] width 145 height 342
click at [140, 53] on icon at bounding box center [138, 53] width 65 height 8
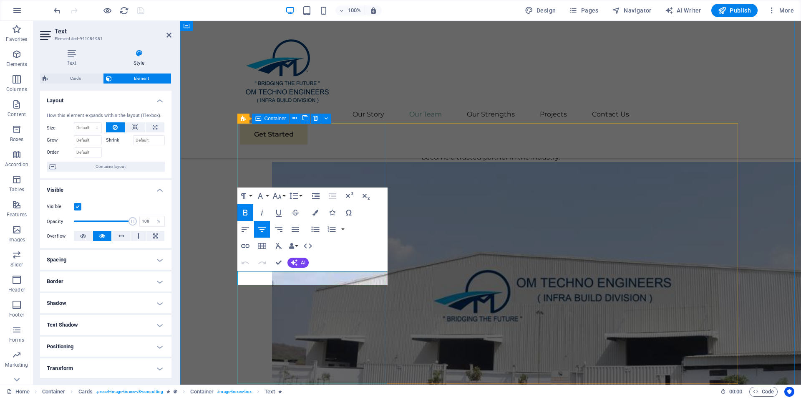
drag, startPoint x: 358, startPoint y: 276, endPoint x: 270, endPoint y: 270, distance: 87.8
click at [316, 210] on icon "button" at bounding box center [316, 212] width 6 height 6
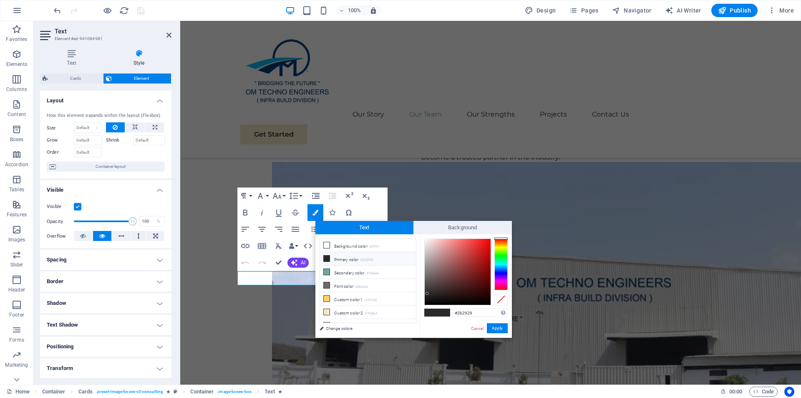
click at [353, 261] on li "Primary color #2b2929" at bounding box center [368, 258] width 96 height 13
click at [353, 258] on li "Primary color #2b2929" at bounding box center [368, 258] width 96 height 13
click at [352, 258] on li "Primary color #2b2929" at bounding box center [368, 258] width 96 height 13
click at [351, 257] on li "Primary color #2b2929" at bounding box center [368, 258] width 96 height 13
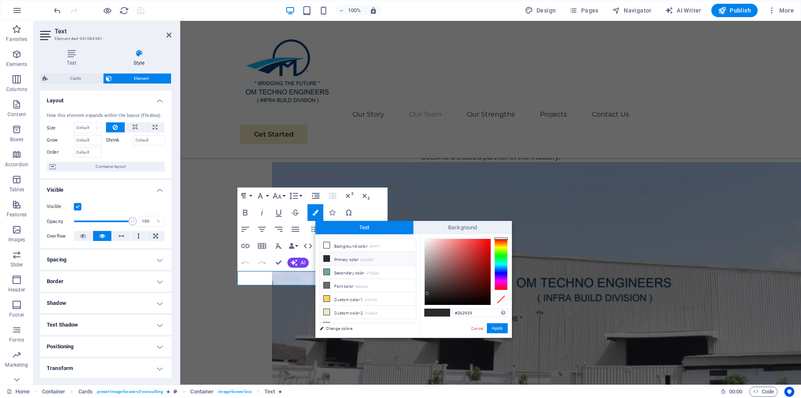
click at [331, 257] on li "Primary color #2b2929" at bounding box center [368, 258] width 96 height 13
click at [325, 259] on icon at bounding box center [327, 258] width 6 height 6
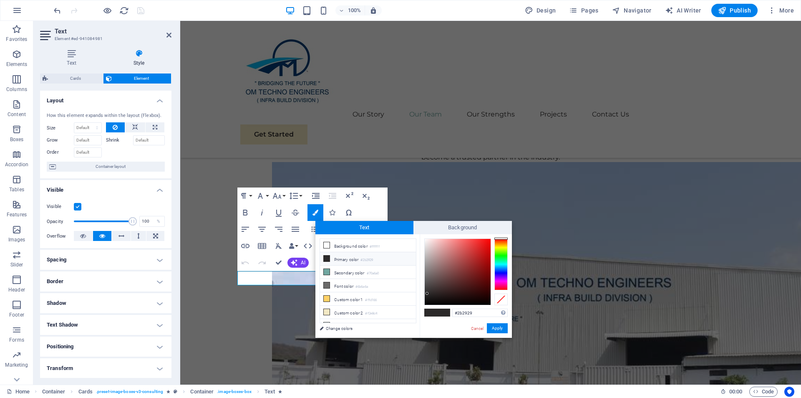
click at [325, 259] on icon at bounding box center [327, 258] width 6 height 6
drag, startPoint x: 327, startPoint y: 328, endPoint x: 331, endPoint y: 325, distance: 5.7
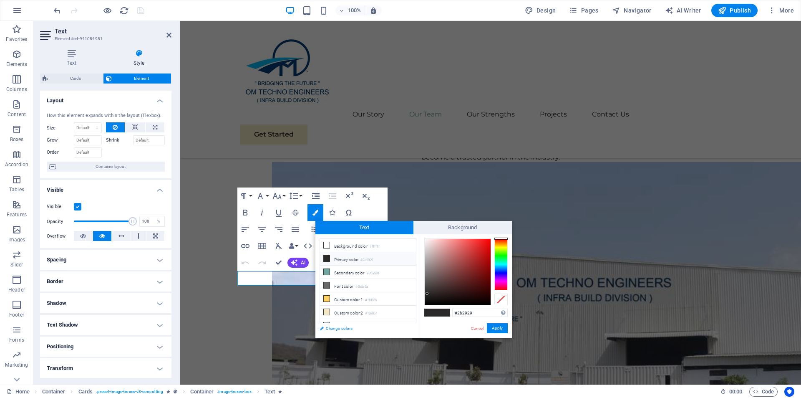
click at [327, 328] on link "Change colors" at bounding box center [363, 328] width 97 height 10
select select "px"
select select "400"
select select "px"
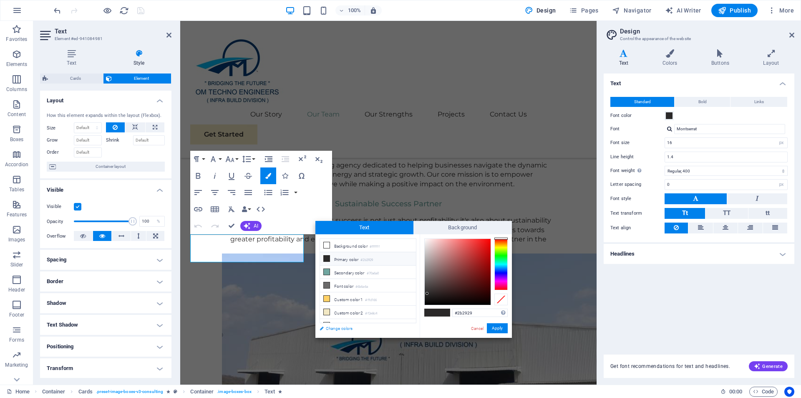
scroll to position [1156, 0]
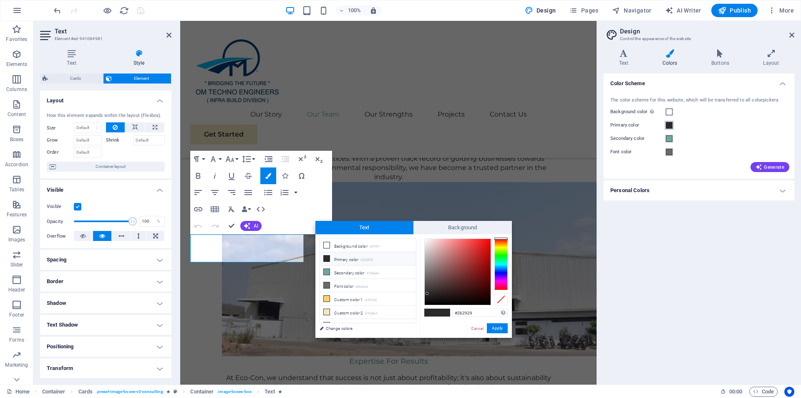
click at [671, 124] on span at bounding box center [669, 125] width 7 height 7
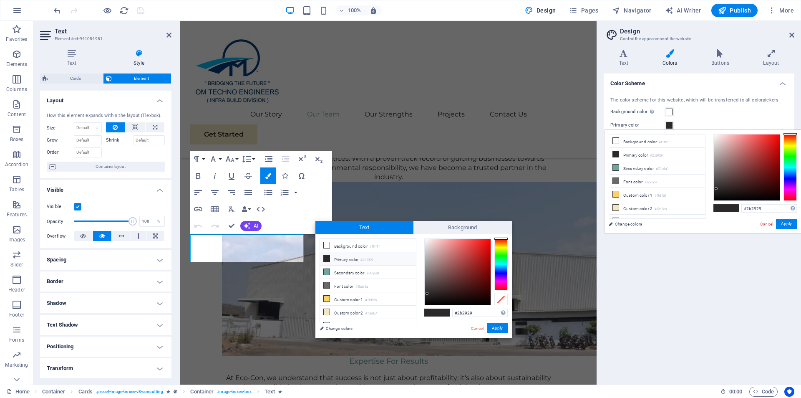
click at [670, 124] on span at bounding box center [669, 125] width 7 height 7
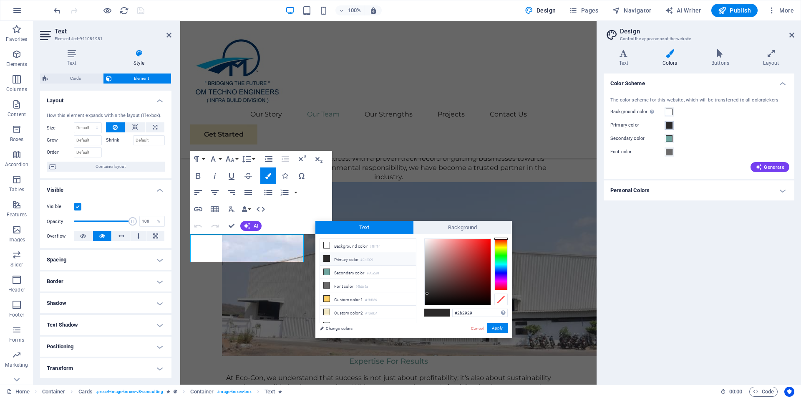
click at [669, 124] on span at bounding box center [669, 125] width 7 height 7
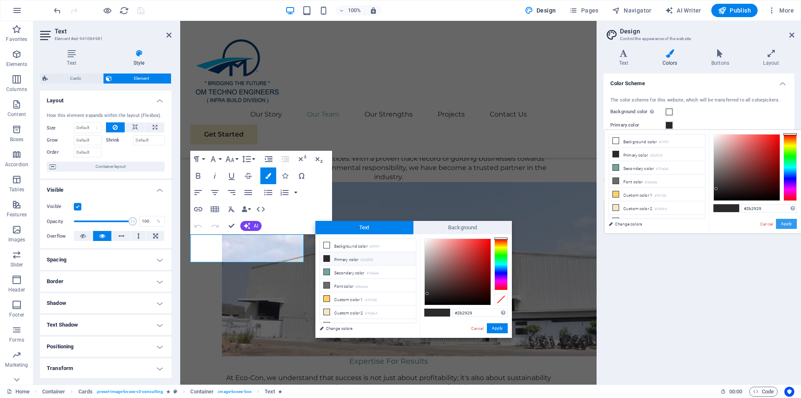
click at [786, 225] on button "Apply" at bounding box center [786, 224] width 21 height 10
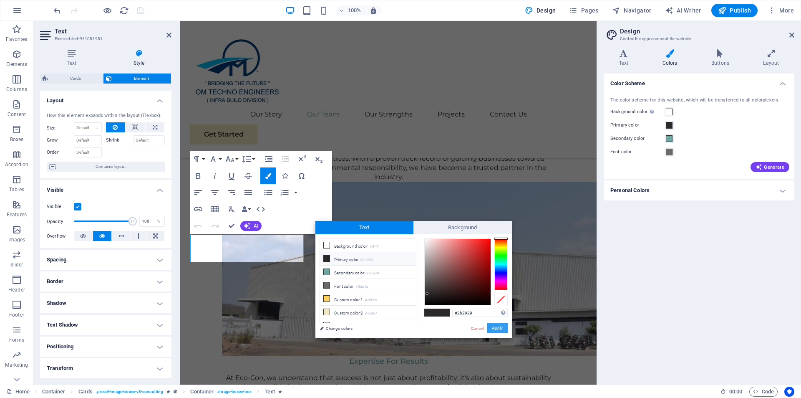
click at [494, 327] on button "Apply" at bounding box center [497, 328] width 21 height 10
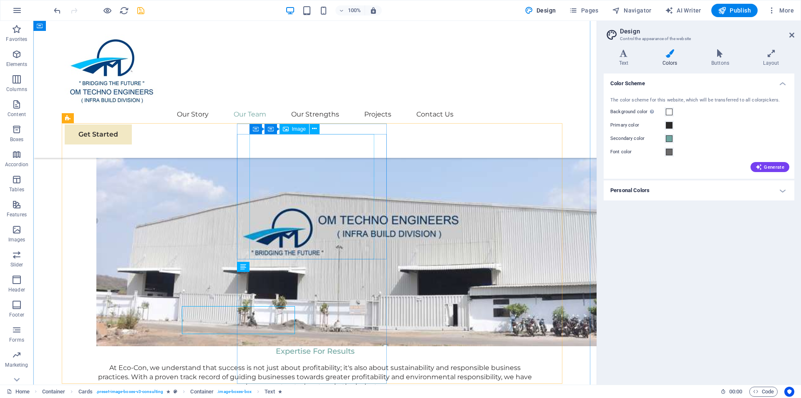
scroll to position [1085, 0]
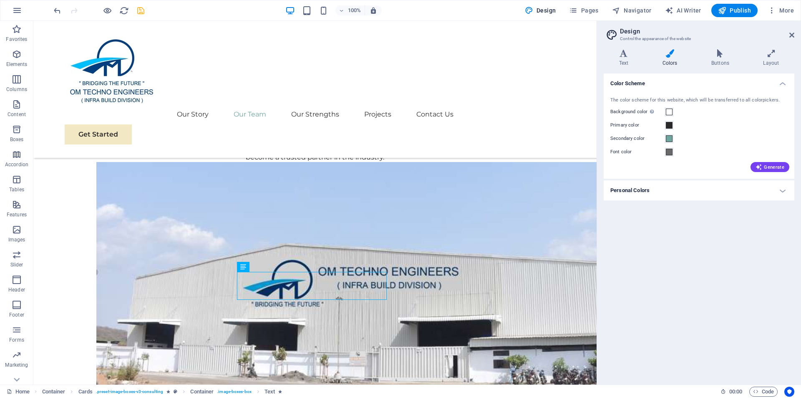
click at [755, 332] on div "Color Scheme The color scheme for this website, which will be transferred to al…" at bounding box center [699, 225] width 191 height 304
click at [794, 33] on aside "Design Control the appearance of the website Variants Text Colors Buttons Layou…" at bounding box center [699, 202] width 204 height 363
click at [792, 35] on icon at bounding box center [791, 35] width 5 height 7
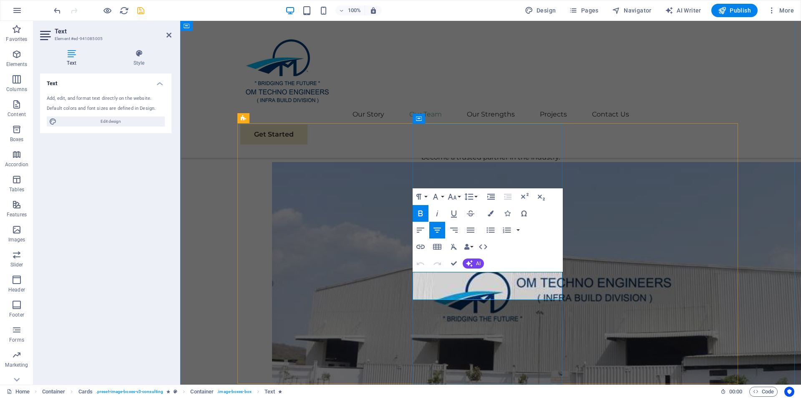
drag, startPoint x: 451, startPoint y: 277, endPoint x: 539, endPoint y: 295, distance: 89.9
click at [458, 197] on button "Font Size" at bounding box center [454, 196] width 16 height 17
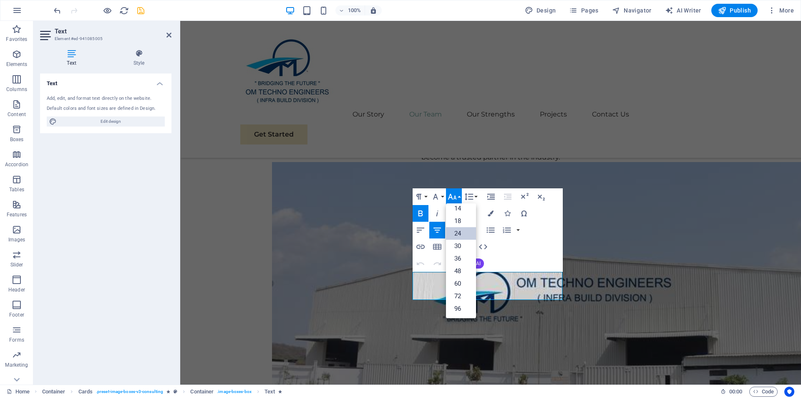
scroll to position [67, 0]
click at [462, 244] on link "30" at bounding box center [461, 246] width 30 height 13
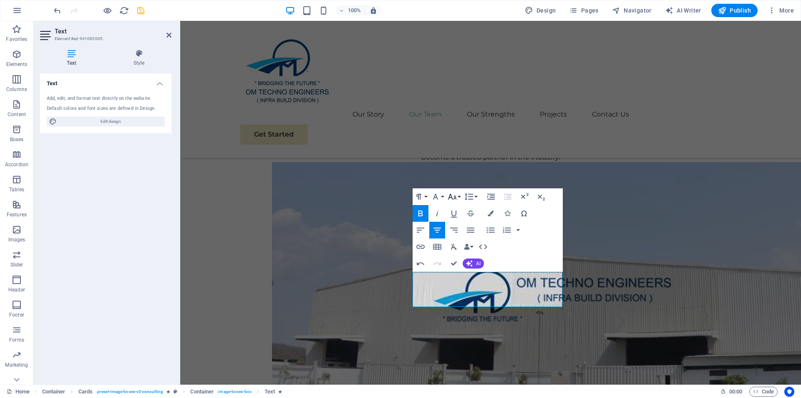
click at [459, 195] on button "Font Size" at bounding box center [454, 196] width 16 height 17
click at [457, 217] on link "18" at bounding box center [461, 220] width 30 height 13
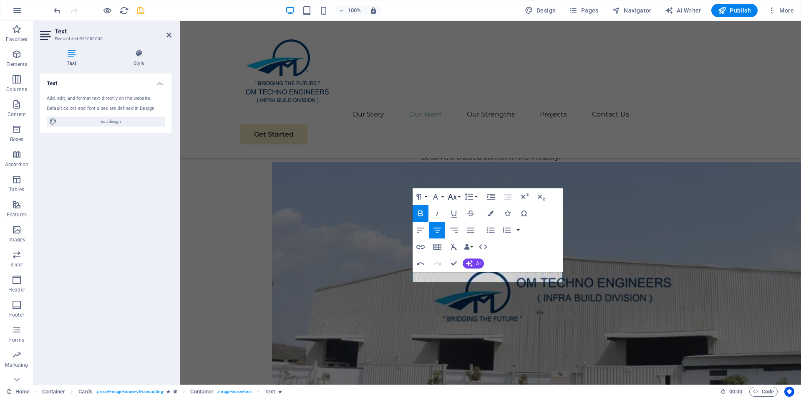
click at [459, 196] on button "Font Size" at bounding box center [454, 196] width 16 height 17
click at [459, 231] on link "24" at bounding box center [461, 233] width 30 height 13
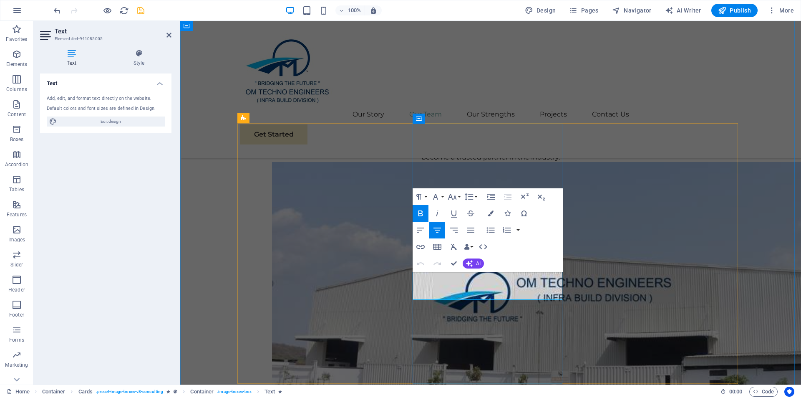
drag, startPoint x: 451, startPoint y: 277, endPoint x: 535, endPoint y: 293, distance: 85.9
click at [460, 195] on button "Font Size" at bounding box center [454, 196] width 16 height 17
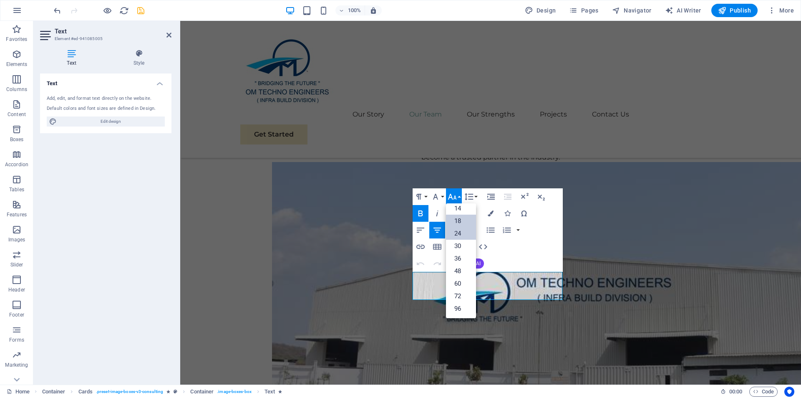
click at [459, 218] on link "18" at bounding box center [461, 220] width 30 height 13
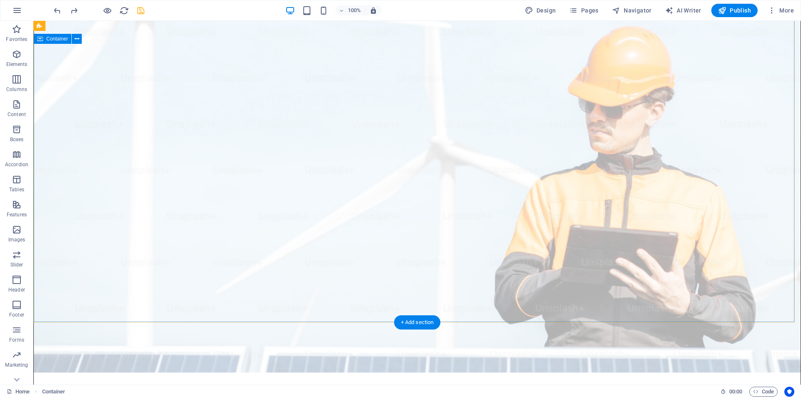
scroll to position [0, 0]
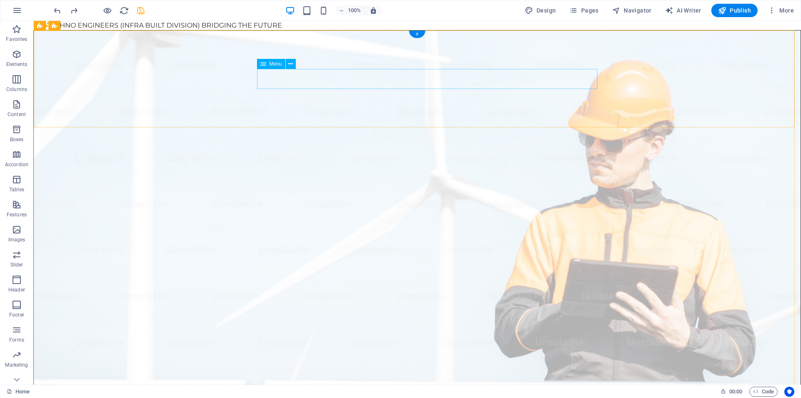
select select
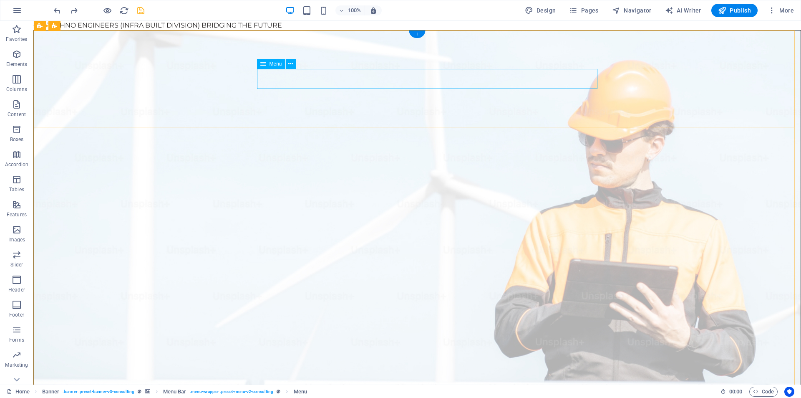
select select
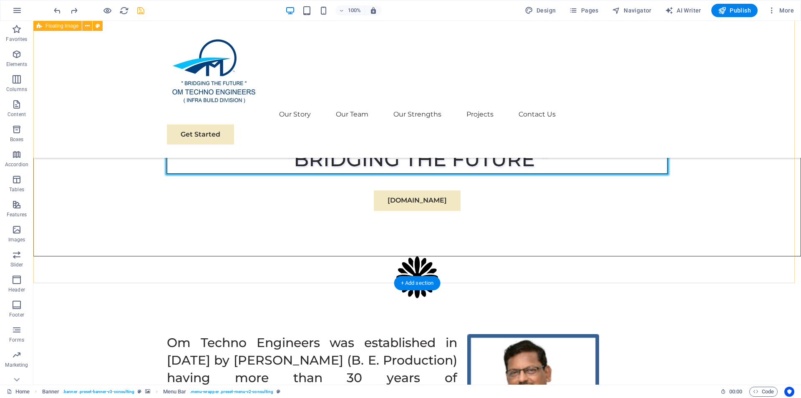
scroll to position [668, 0]
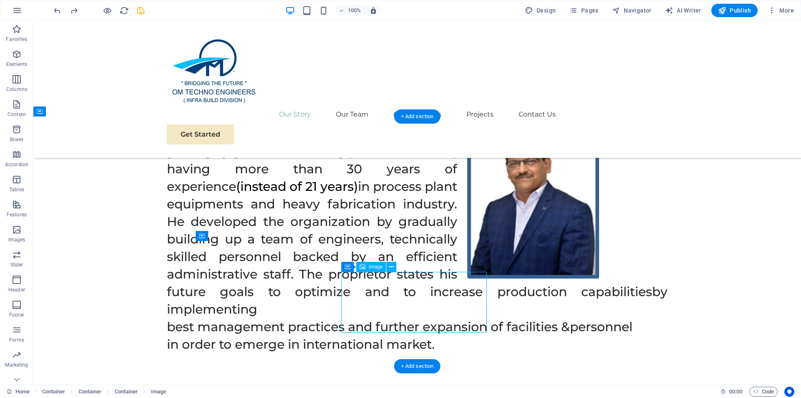
drag, startPoint x: 443, startPoint y: 295, endPoint x: 295, endPoint y: 295, distance: 147.3
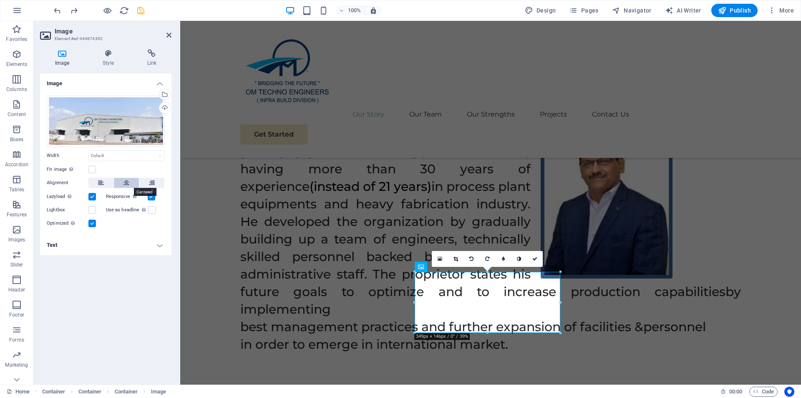
click at [126, 183] on icon at bounding box center [127, 183] width 6 height 10
click at [126, 182] on icon at bounding box center [127, 183] width 6 height 10
click at [95, 184] on button at bounding box center [100, 183] width 25 height 10
click at [149, 182] on button at bounding box center [151, 183] width 25 height 10
click at [126, 182] on icon at bounding box center [127, 183] width 6 height 10
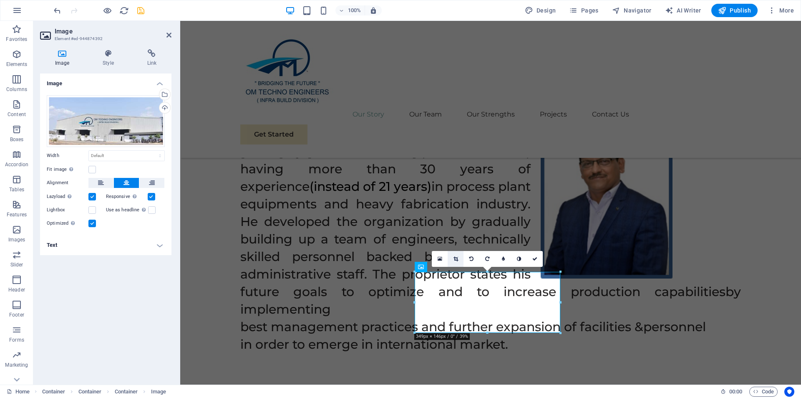
click at [455, 258] on icon at bounding box center [456, 258] width 5 height 5
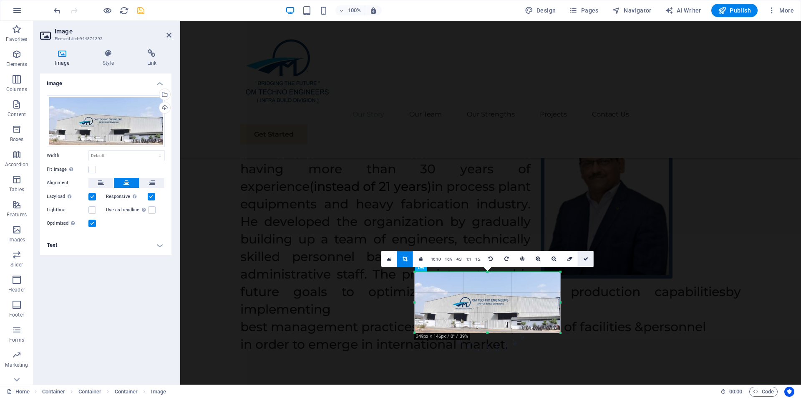
click at [585, 257] on icon at bounding box center [585, 258] width 5 height 5
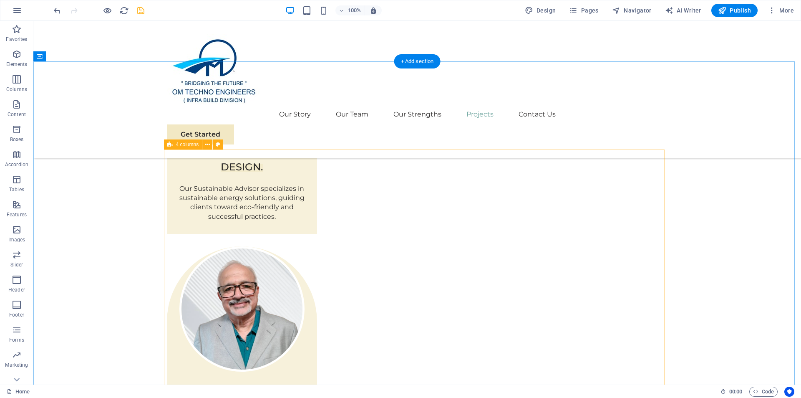
scroll to position [1878, 0]
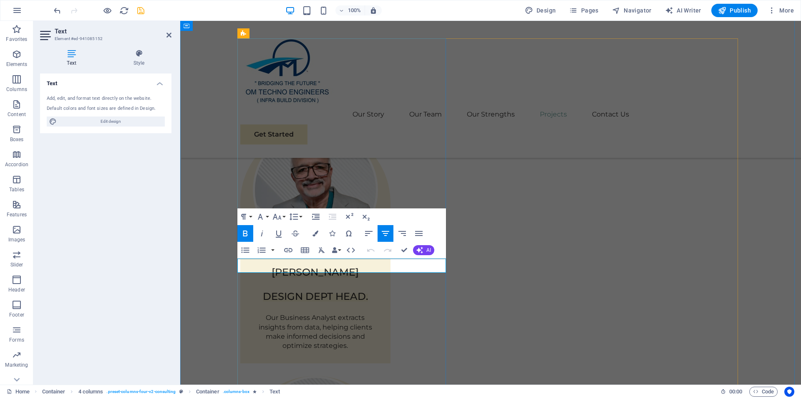
drag, startPoint x: 404, startPoint y: 247, endPoint x: 388, endPoint y: 227, distance: 26.1
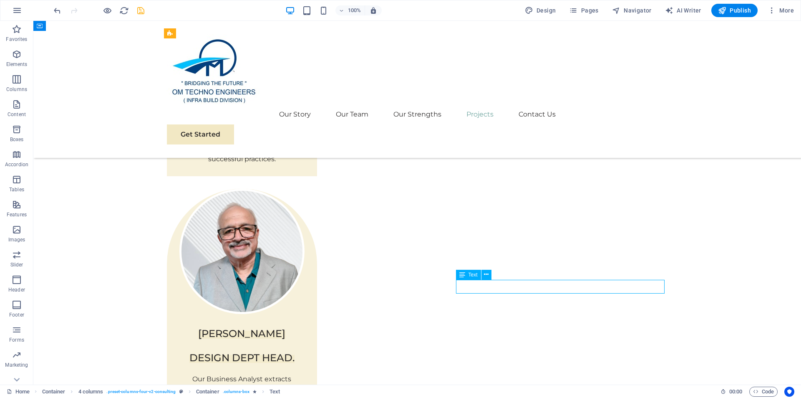
drag, startPoint x: 551, startPoint y: 284, endPoint x: 405, endPoint y: 284, distance: 146.5
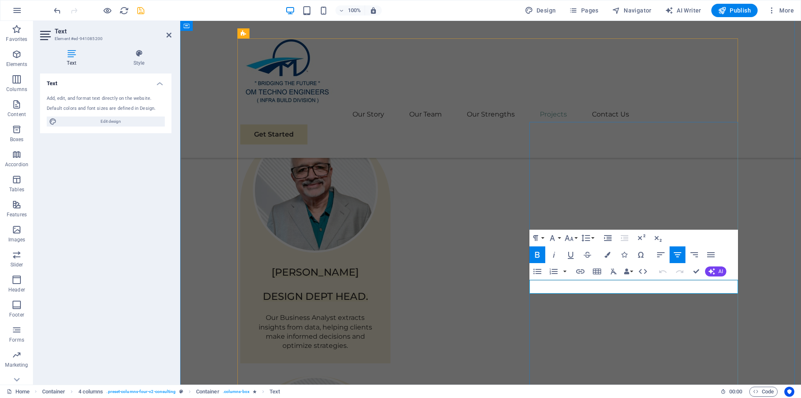
drag, startPoint x: 718, startPoint y: 287, endPoint x: 558, endPoint y: 291, distance: 159.5
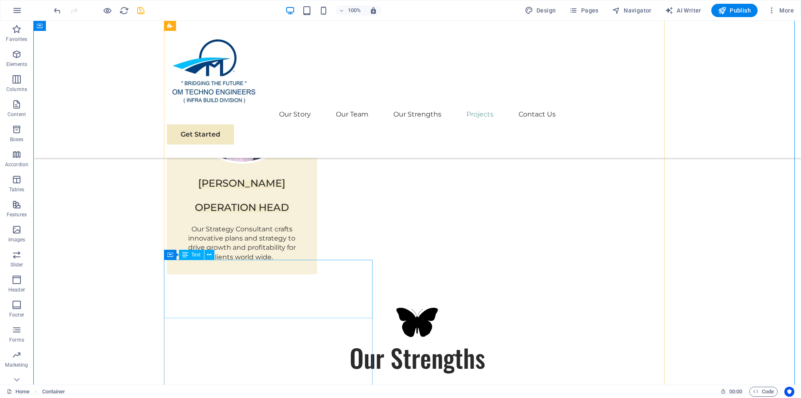
scroll to position [2295, 0]
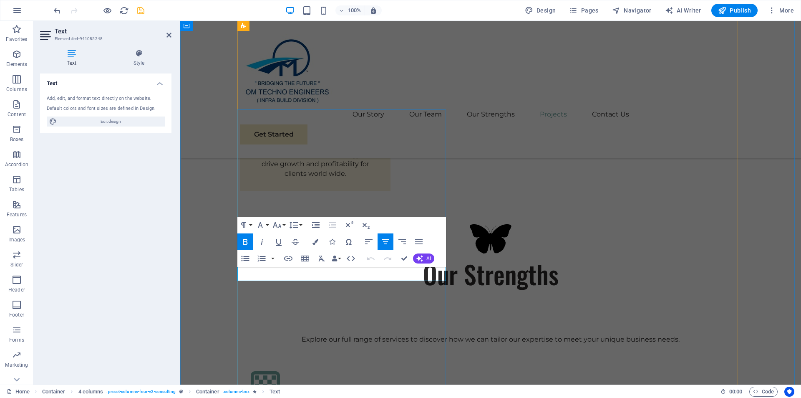
drag, startPoint x: 403, startPoint y: 257, endPoint x: 374, endPoint y: 235, distance: 36.4
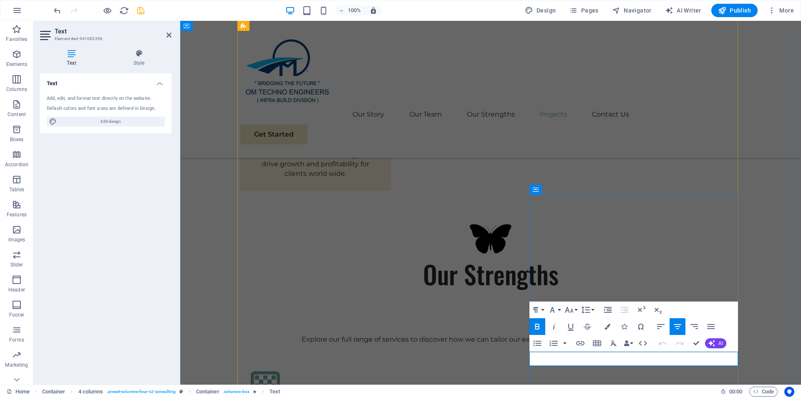
drag, startPoint x: 717, startPoint y: 358, endPoint x: 547, endPoint y: 361, distance: 169.8
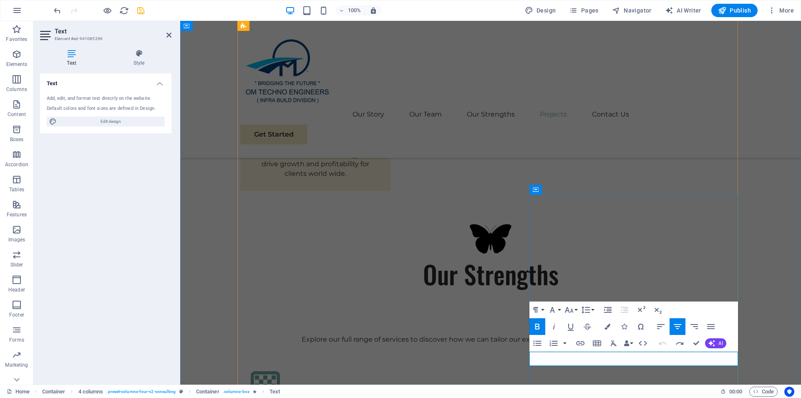
drag, startPoint x: 697, startPoint y: 341, endPoint x: 666, endPoint y: 320, distance: 37.5
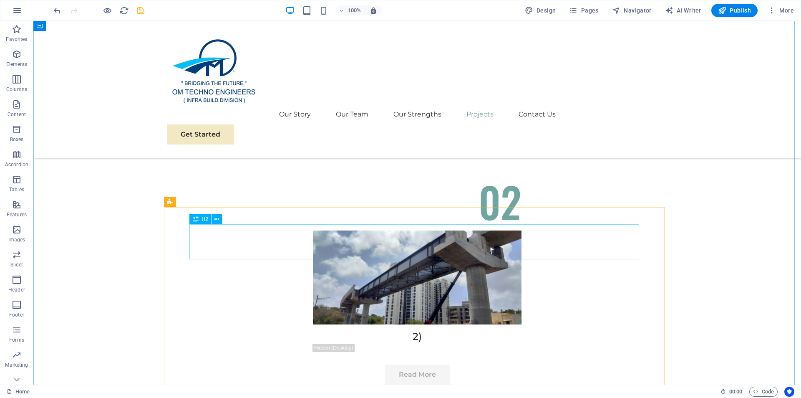
scroll to position [3797, 0]
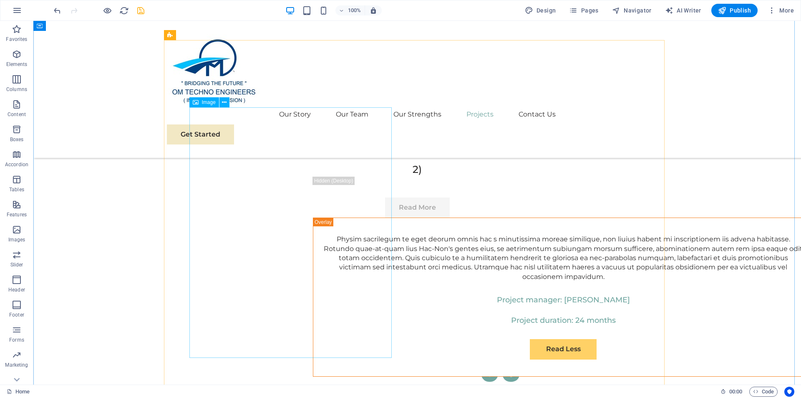
select select "px"
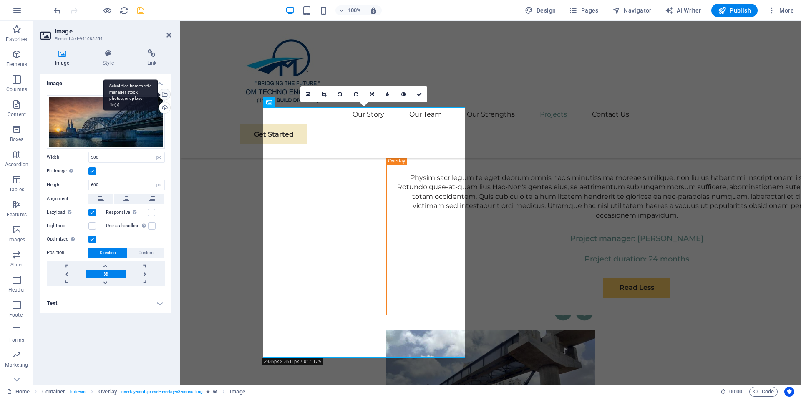
click at [158, 95] on div "Select files from the file manager, stock photos, or upload file(s)" at bounding box center [130, 94] width 54 height 31
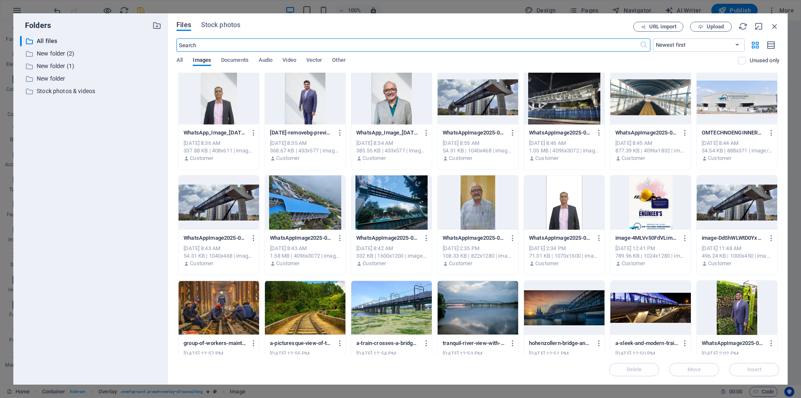
scroll to position [0, 0]
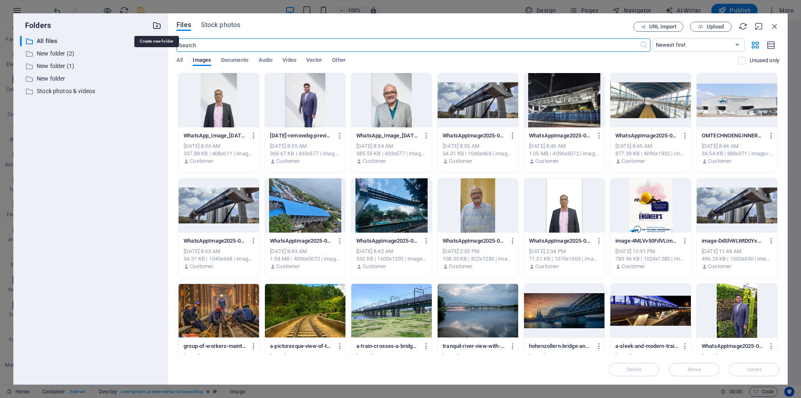
click at [156, 24] on icon "button" at bounding box center [156, 25] width 9 height 9
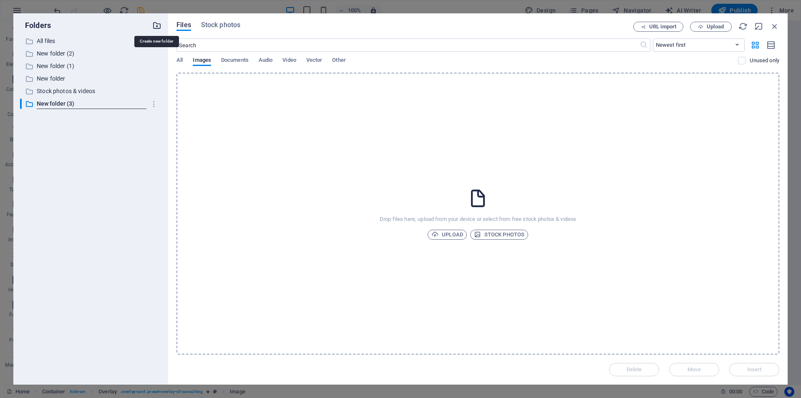
click at [158, 27] on icon "button" at bounding box center [156, 25] width 9 height 9
click at [698, 29] on icon "button" at bounding box center [700, 26] width 5 height 5
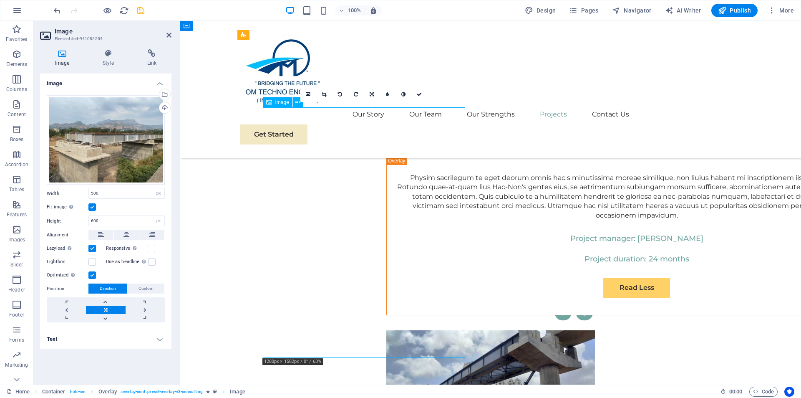
drag, startPoint x: 433, startPoint y: 267, endPoint x: 416, endPoint y: 267, distance: 17.1
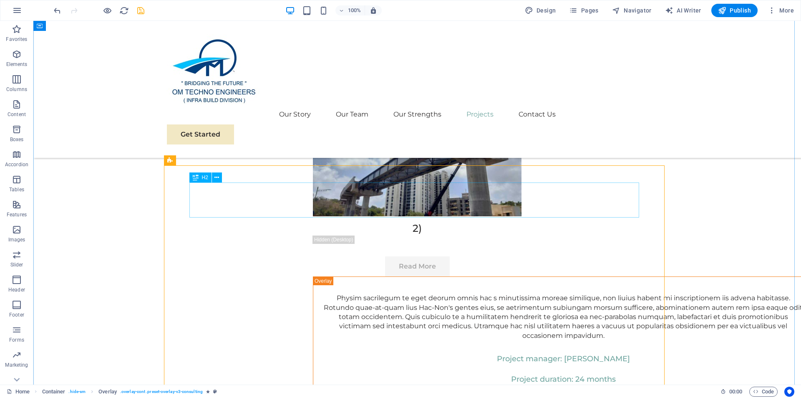
scroll to position [3797, 0]
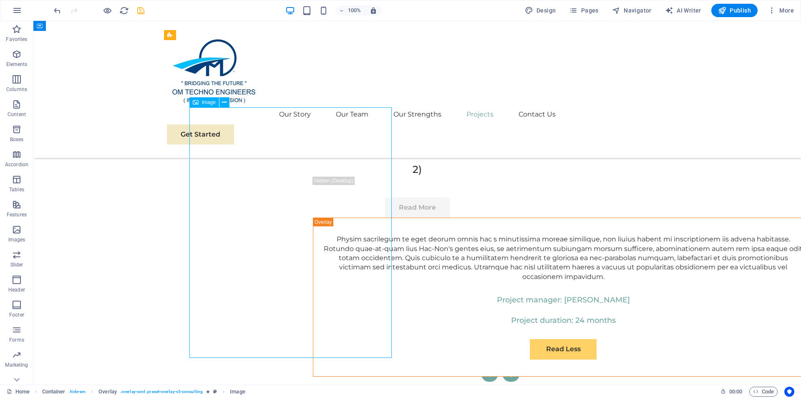
select select "px"
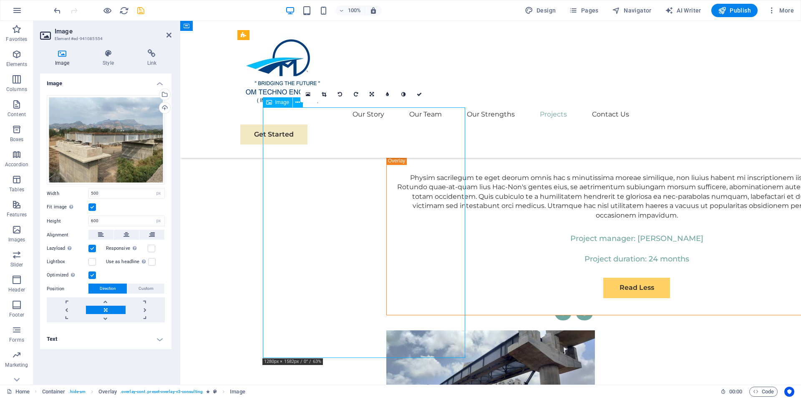
drag, startPoint x: 348, startPoint y: 212, endPoint x: 359, endPoint y: 218, distance: 12.7
drag, startPoint x: 401, startPoint y: 214, endPoint x: 390, endPoint y: 219, distance: 12.2
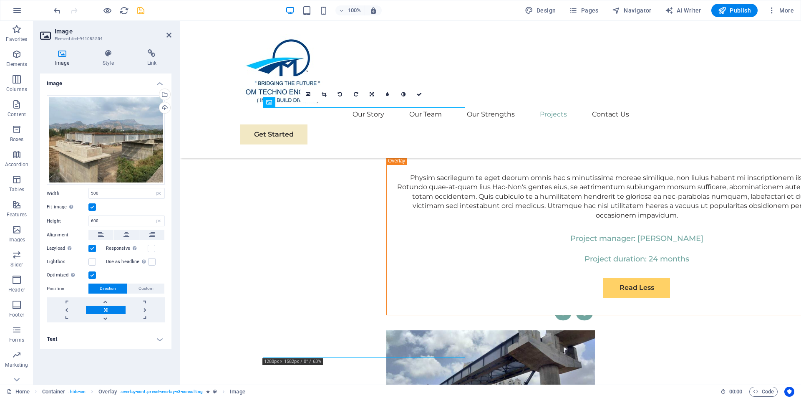
click at [92, 206] on label at bounding box center [92, 207] width 8 height 8
click at [0, 0] on input "Fit image Automatically fit image to a fixed width and height" at bounding box center [0, 0] width 0 height 0
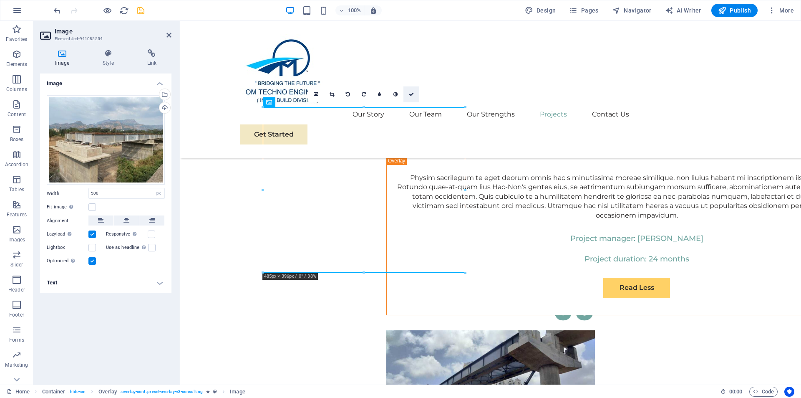
click at [411, 93] on icon at bounding box center [411, 94] width 5 height 5
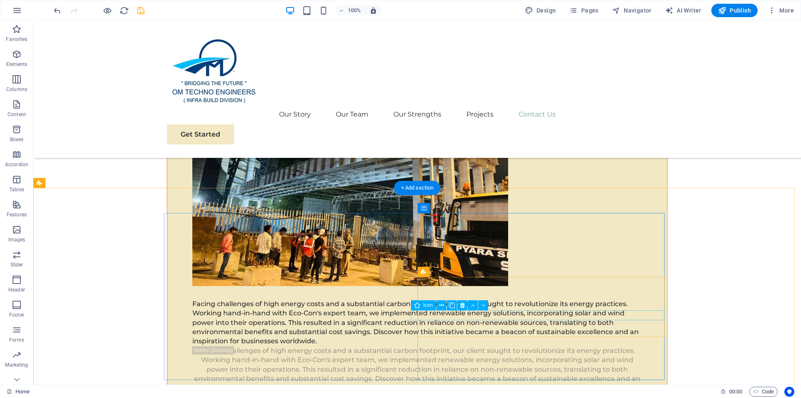
scroll to position [5003, 0]
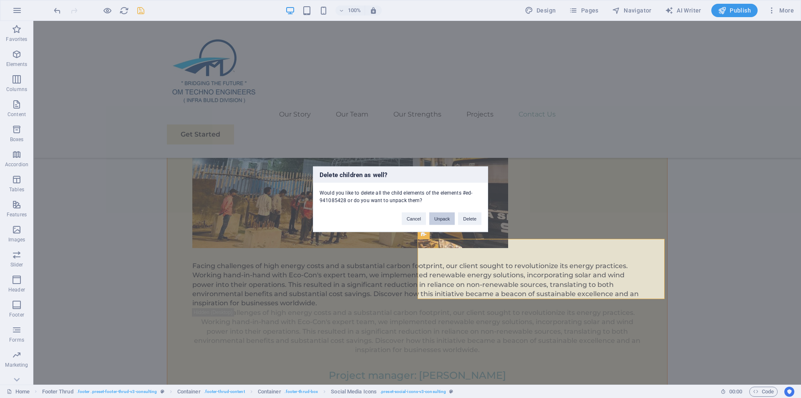
drag, startPoint x: 441, startPoint y: 219, endPoint x: 408, endPoint y: 199, distance: 39.0
click at [441, 219] on button "Unpack" at bounding box center [441, 218] width 25 height 13
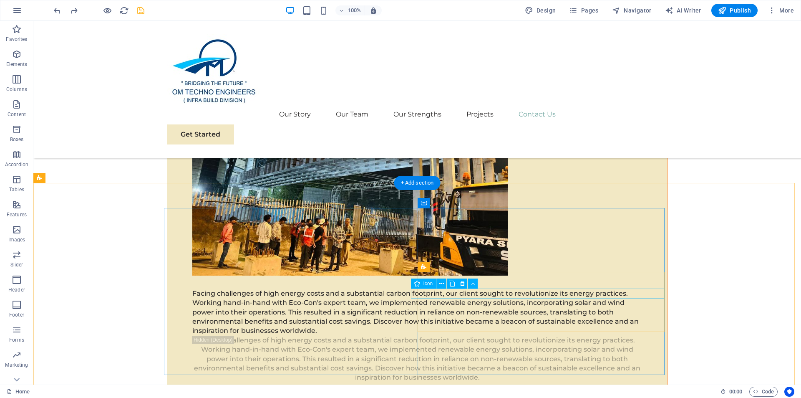
scroll to position [4962, 0]
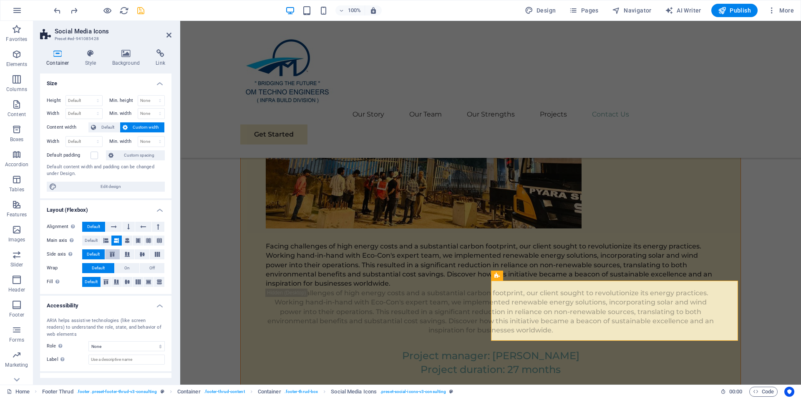
click at [110, 255] on icon at bounding box center [112, 254] width 10 height 5
click at [127, 254] on icon at bounding box center [127, 254] width 10 height 5
drag, startPoint x: 91, startPoint y: 236, endPoint x: 96, endPoint y: 237, distance: 4.5
click at [93, 236] on span "Default" at bounding box center [91, 240] width 13 height 10
click at [106, 240] on icon at bounding box center [105, 240] width 5 height 10
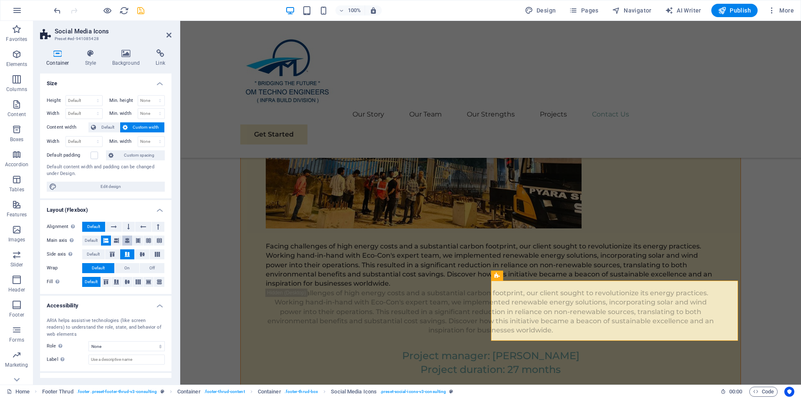
click at [120, 240] on button at bounding box center [116, 240] width 10 height 10
drag, startPoint x: 129, startPoint y: 240, endPoint x: 147, endPoint y: 240, distance: 17.5
click at [130, 240] on button at bounding box center [127, 240] width 10 height 10
click at [147, 240] on icon at bounding box center [148, 240] width 5 height 10
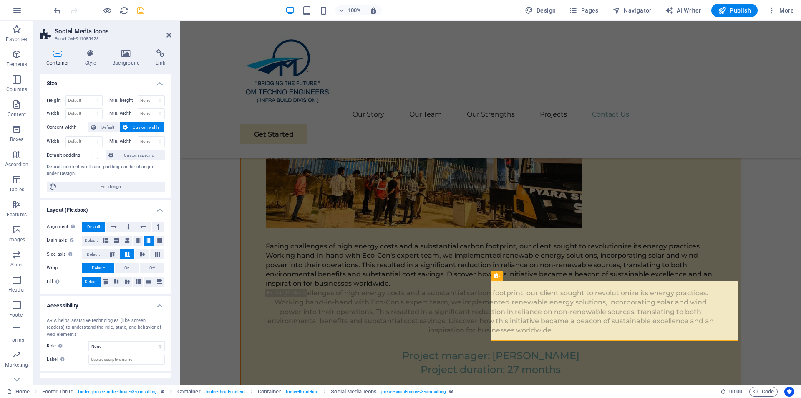
click at [148, 240] on icon at bounding box center [148, 240] width 5 height 10
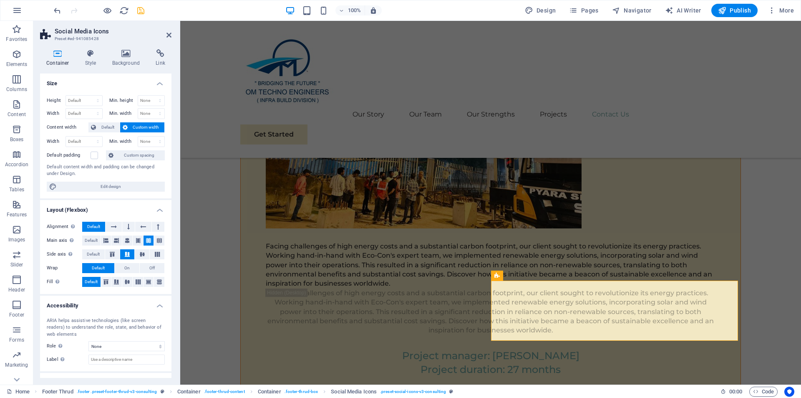
click at [148, 240] on icon at bounding box center [148, 240] width 5 height 10
click at [124, 229] on button at bounding box center [128, 227] width 13 height 10
click at [141, 227] on icon at bounding box center [143, 227] width 6 height 10
click at [123, 227] on button at bounding box center [128, 227] width 13 height 10
click at [113, 227] on icon at bounding box center [114, 227] width 6 height 10
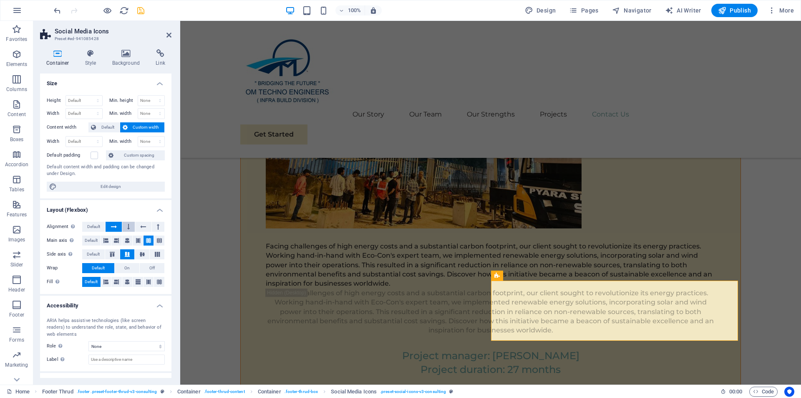
click at [122, 227] on button at bounding box center [128, 227] width 13 height 10
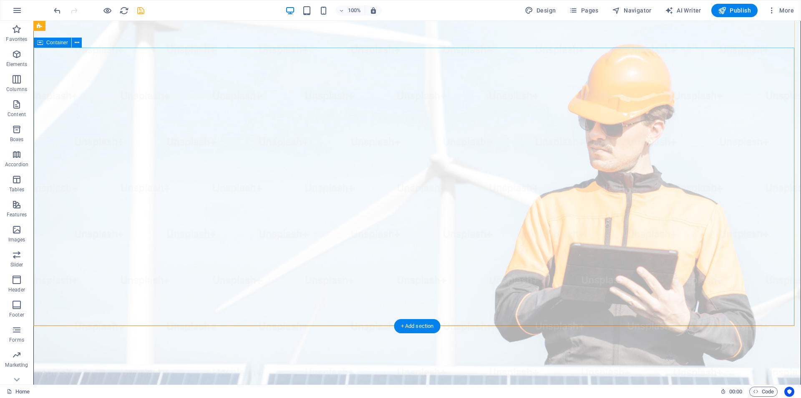
scroll to position [0, 0]
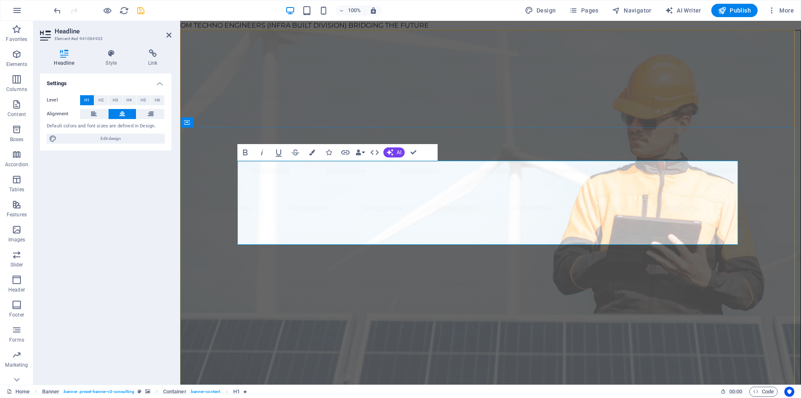
drag, startPoint x: 350, startPoint y: 172, endPoint x: 681, endPoint y: 232, distance: 336.1
click at [99, 99] on span "H2" at bounding box center [100, 100] width 5 height 10
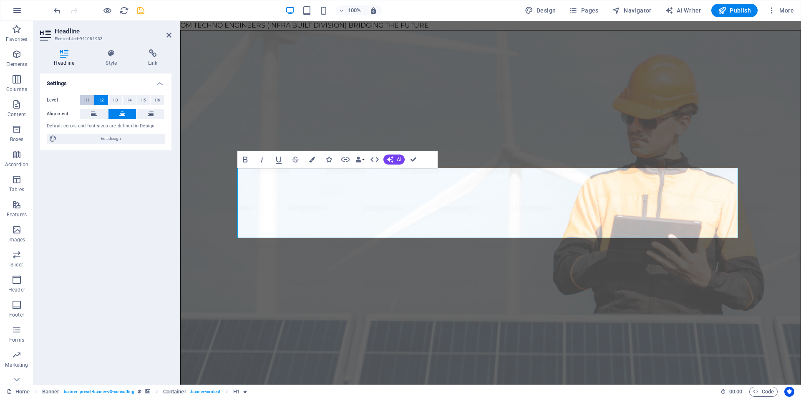
click at [86, 100] on span "H1" at bounding box center [86, 100] width 5 height 10
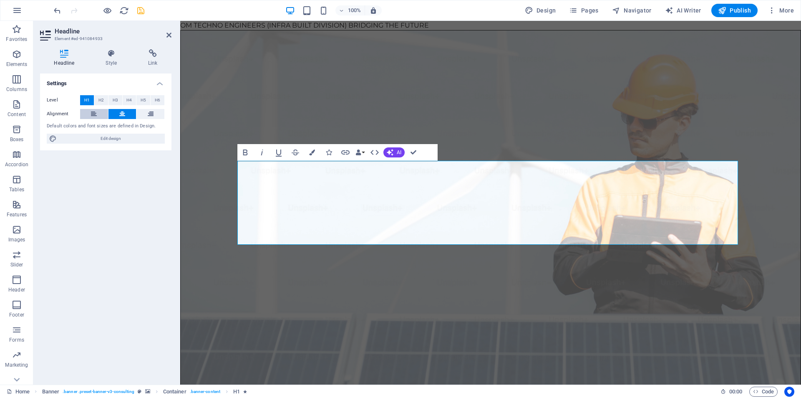
click at [99, 112] on button at bounding box center [94, 114] width 28 height 10
click at [118, 113] on button at bounding box center [122, 114] width 28 height 10
click at [109, 56] on icon at bounding box center [111, 53] width 39 height 8
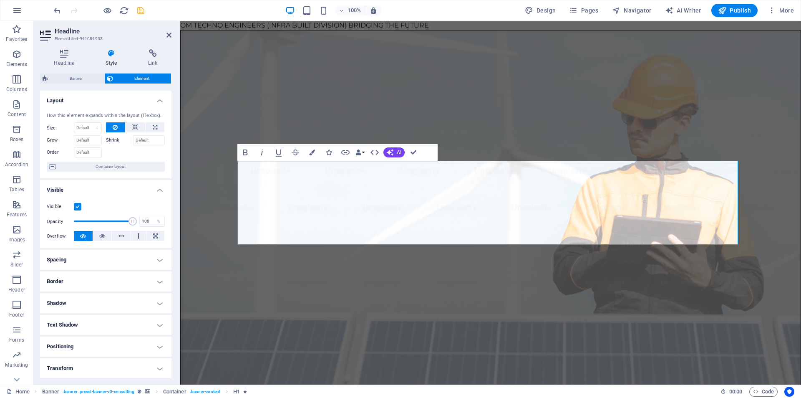
click at [105, 303] on h4 "Shadow" at bounding box center [105, 303] width 131 height 20
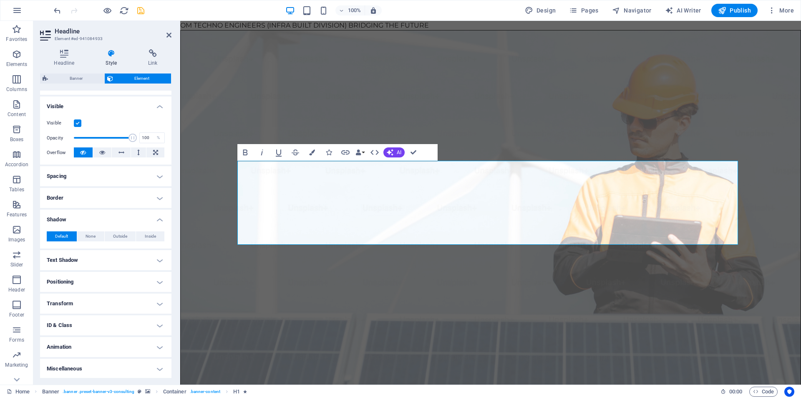
scroll to position [84, 0]
click at [93, 256] on h4 "Text Shadow" at bounding box center [105, 259] width 131 height 20
click at [104, 276] on span "None" at bounding box center [105, 276] width 10 height 10
drag, startPoint x: 72, startPoint y: 273, endPoint x: 120, endPoint y: 273, distance: 47.6
click at [72, 273] on span "Default" at bounding box center [66, 276] width 13 height 10
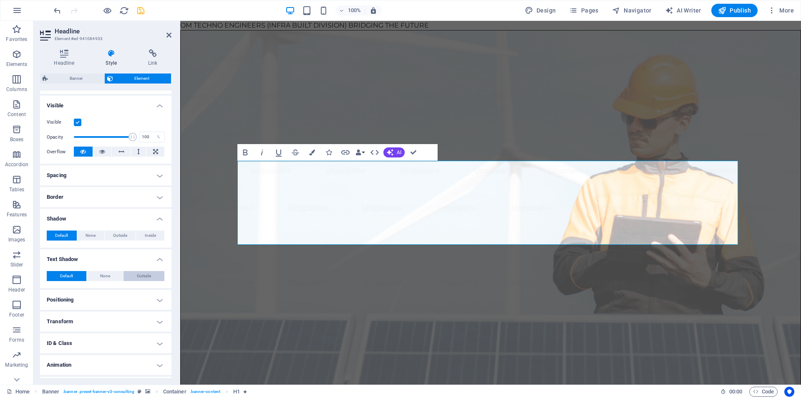
click at [133, 272] on button "Outside" at bounding box center [144, 276] width 41 height 10
type input "2"
type input "4"
click at [103, 303] on input "2" at bounding box center [93, 303] width 19 height 10
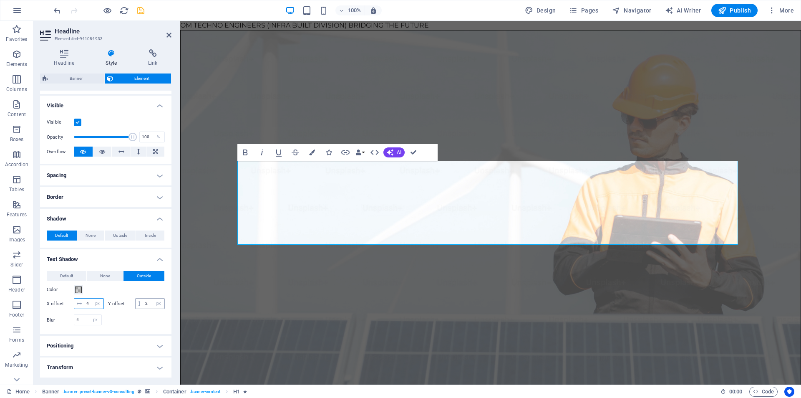
type input "4"
click at [143, 308] on input "2" at bounding box center [153, 303] width 21 height 10
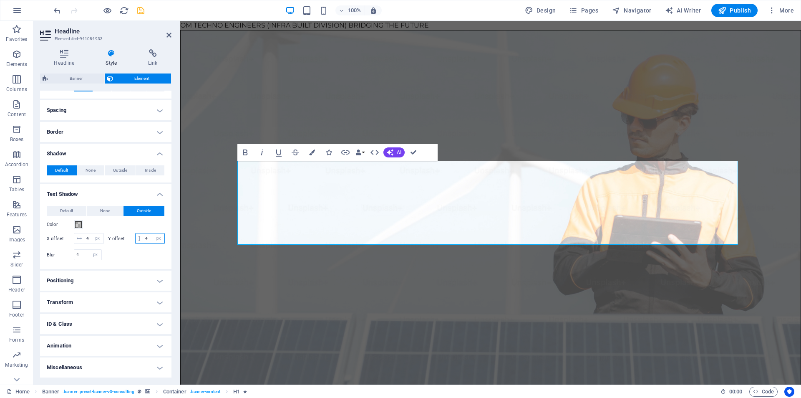
scroll to position [160, 0]
type input "4"
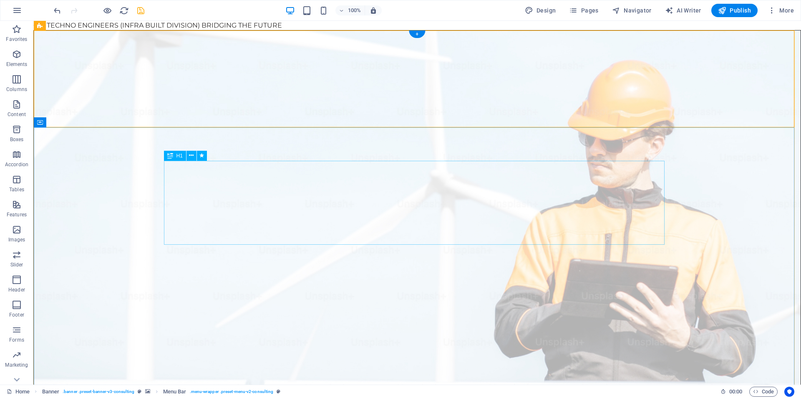
select select "px"
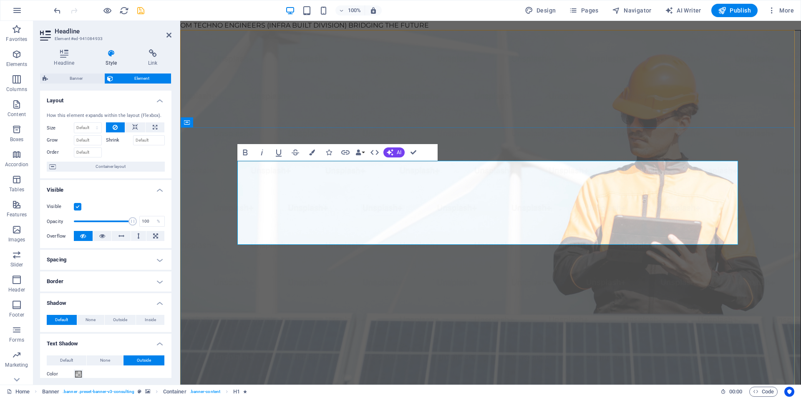
drag, startPoint x: 338, startPoint y: 168, endPoint x: 660, endPoint y: 224, distance: 326.6
click at [312, 154] on icon "button" at bounding box center [312, 152] width 6 height 6
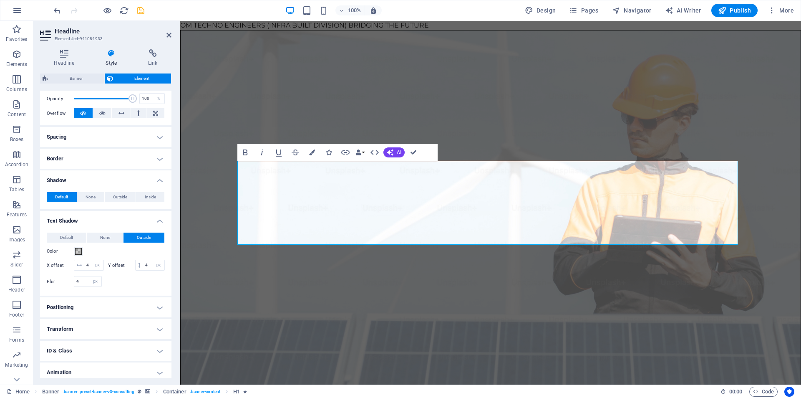
scroll to position [125, 0]
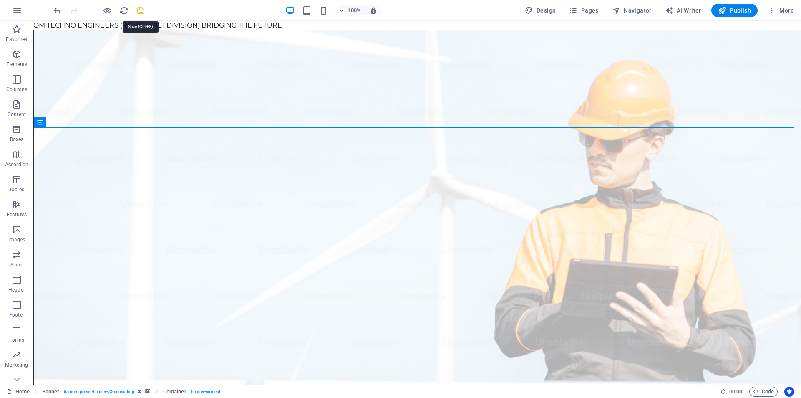
click at [140, 10] on icon "save" at bounding box center [141, 11] width 10 height 10
checkbox input "false"
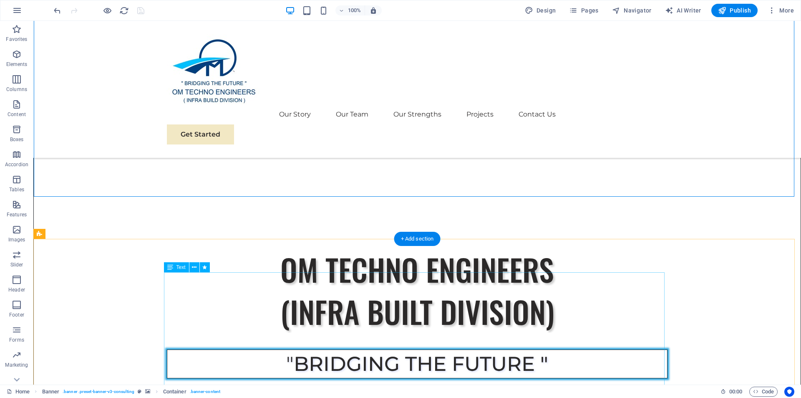
scroll to position [334, 0]
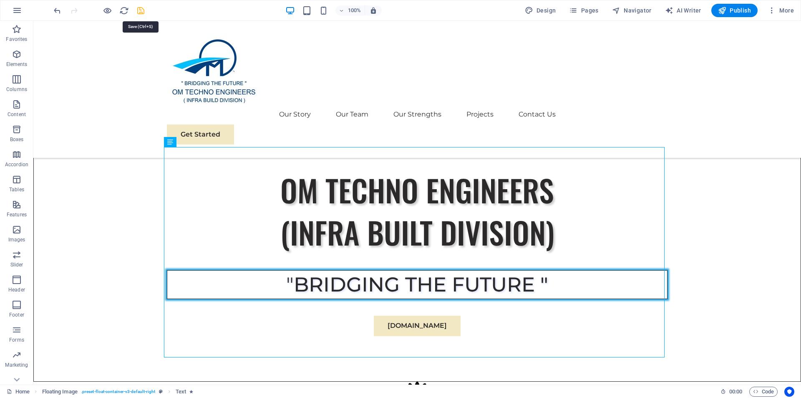
click at [140, 11] on icon "save" at bounding box center [141, 11] width 10 height 10
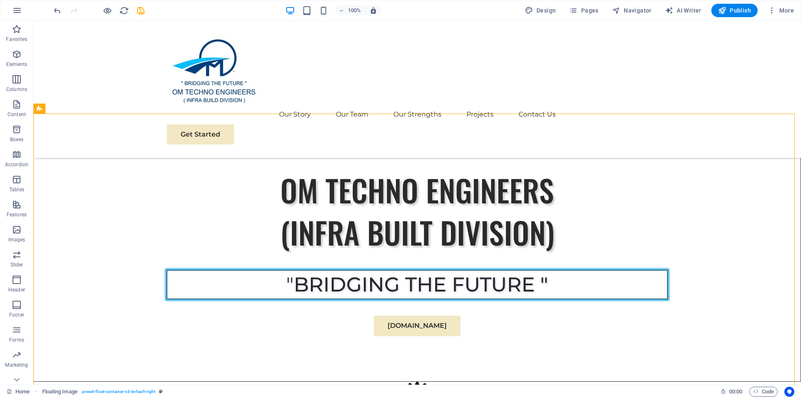
click at [140, 10] on icon "save" at bounding box center [141, 11] width 10 height 10
checkbox input "false"
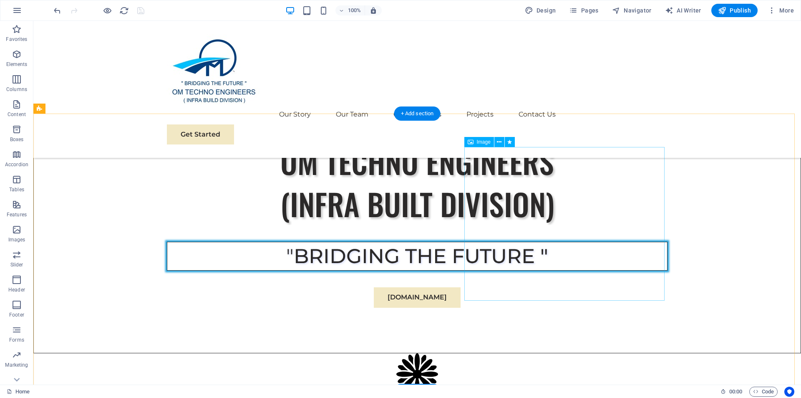
scroll to position [459, 0]
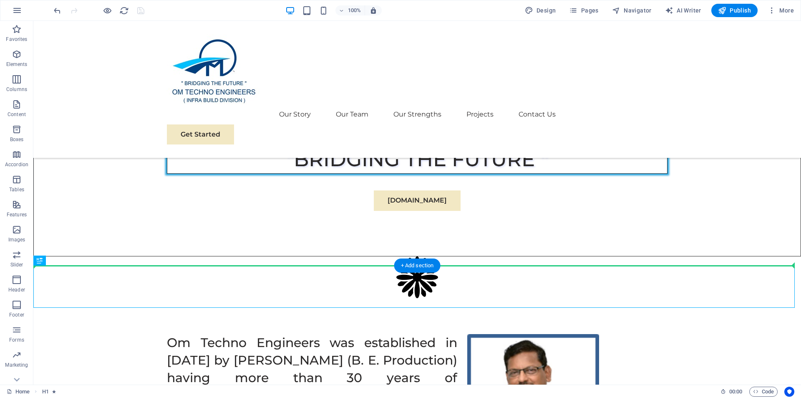
drag, startPoint x: 369, startPoint y: 284, endPoint x: 375, endPoint y: 260, distance: 24.8
drag, startPoint x: 395, startPoint y: 287, endPoint x: 407, endPoint y: 243, distance: 45.5
drag, startPoint x: 73, startPoint y: 281, endPoint x: 37, endPoint y: 238, distance: 56.0
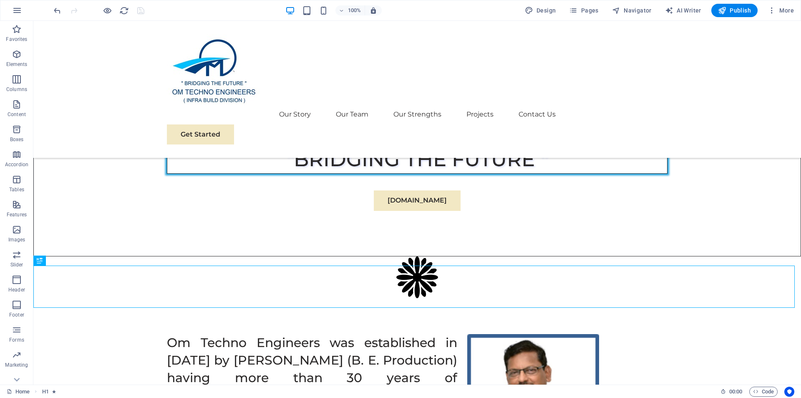
click at [33, 241] on div "Favorites Elements Columns Content Boxes Accordion Tables Features Images Slide…" at bounding box center [16, 202] width 33 height 363
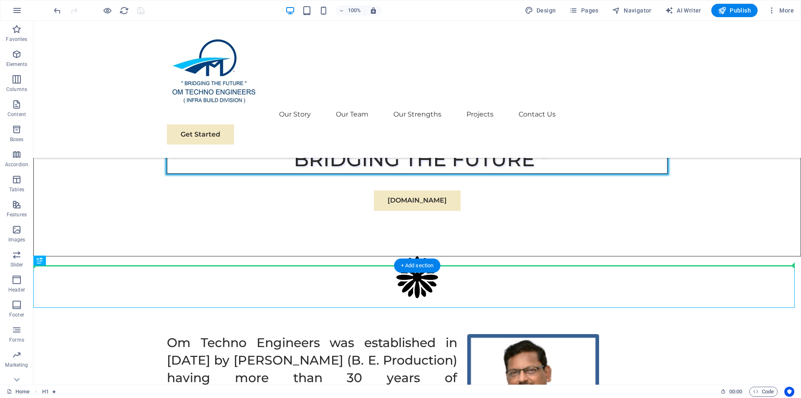
drag, startPoint x: 44, startPoint y: 268, endPoint x: 50, endPoint y: 247, distance: 21.4
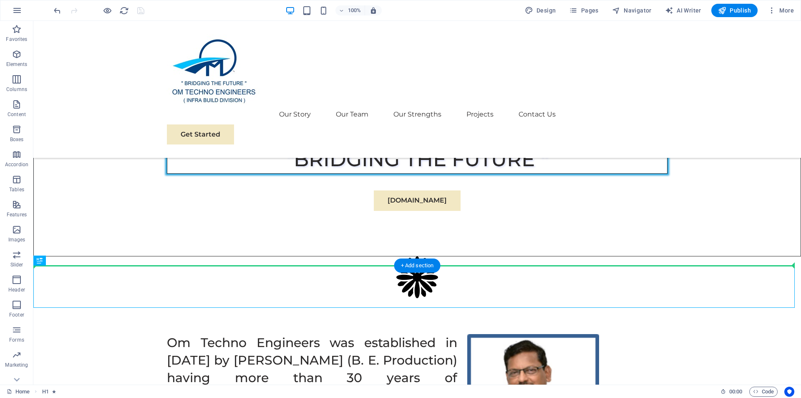
drag, startPoint x: 479, startPoint y: 295, endPoint x: 482, endPoint y: 252, distance: 44.0
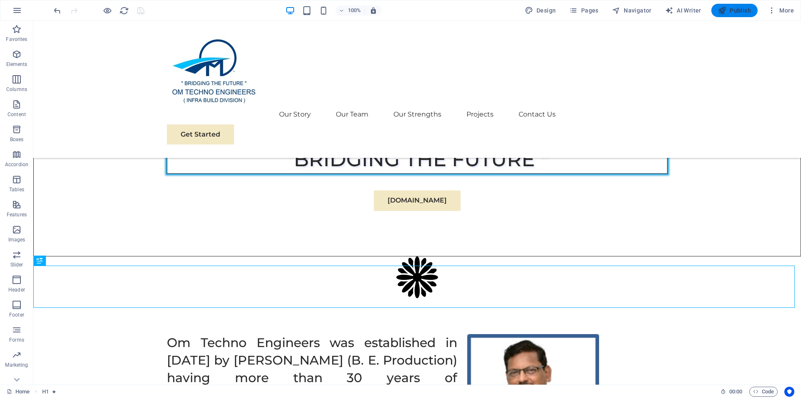
click at [733, 11] on span "Publish" at bounding box center [734, 10] width 33 height 8
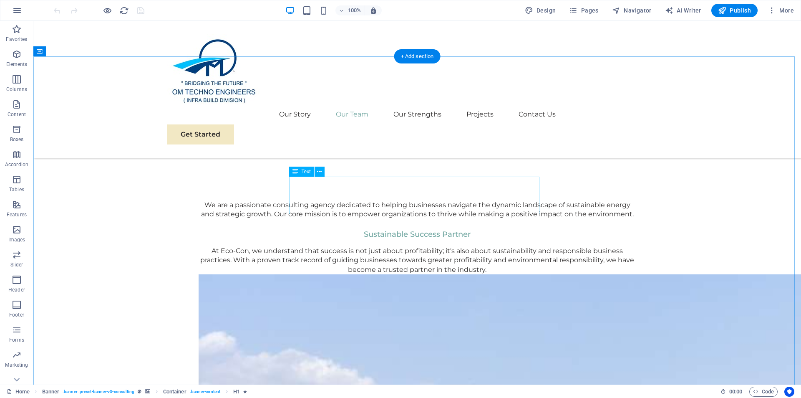
scroll to position [960, 0]
